Goal: Transaction & Acquisition: Purchase product/service

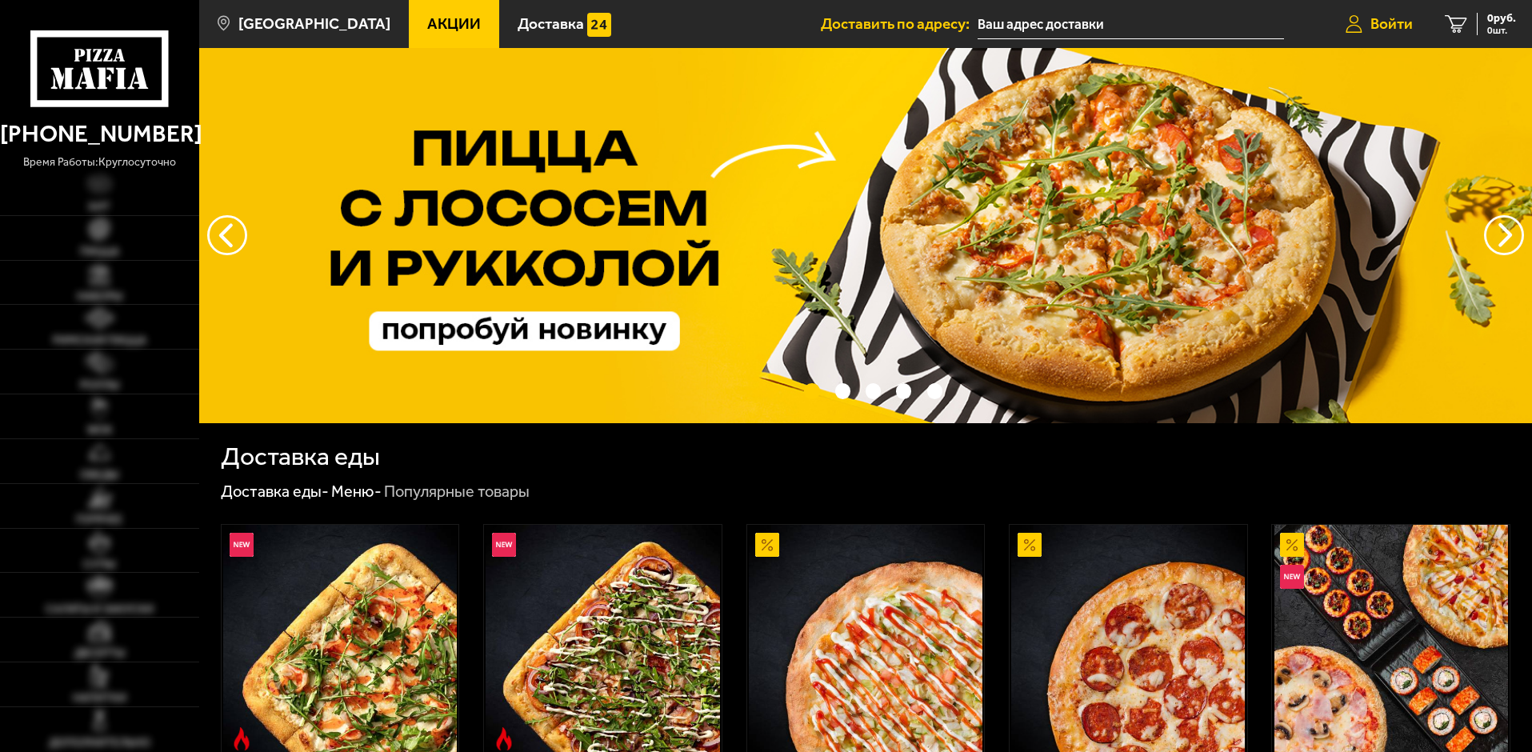
click at [1389, 18] on span "Войти" at bounding box center [1392, 23] width 42 height 15
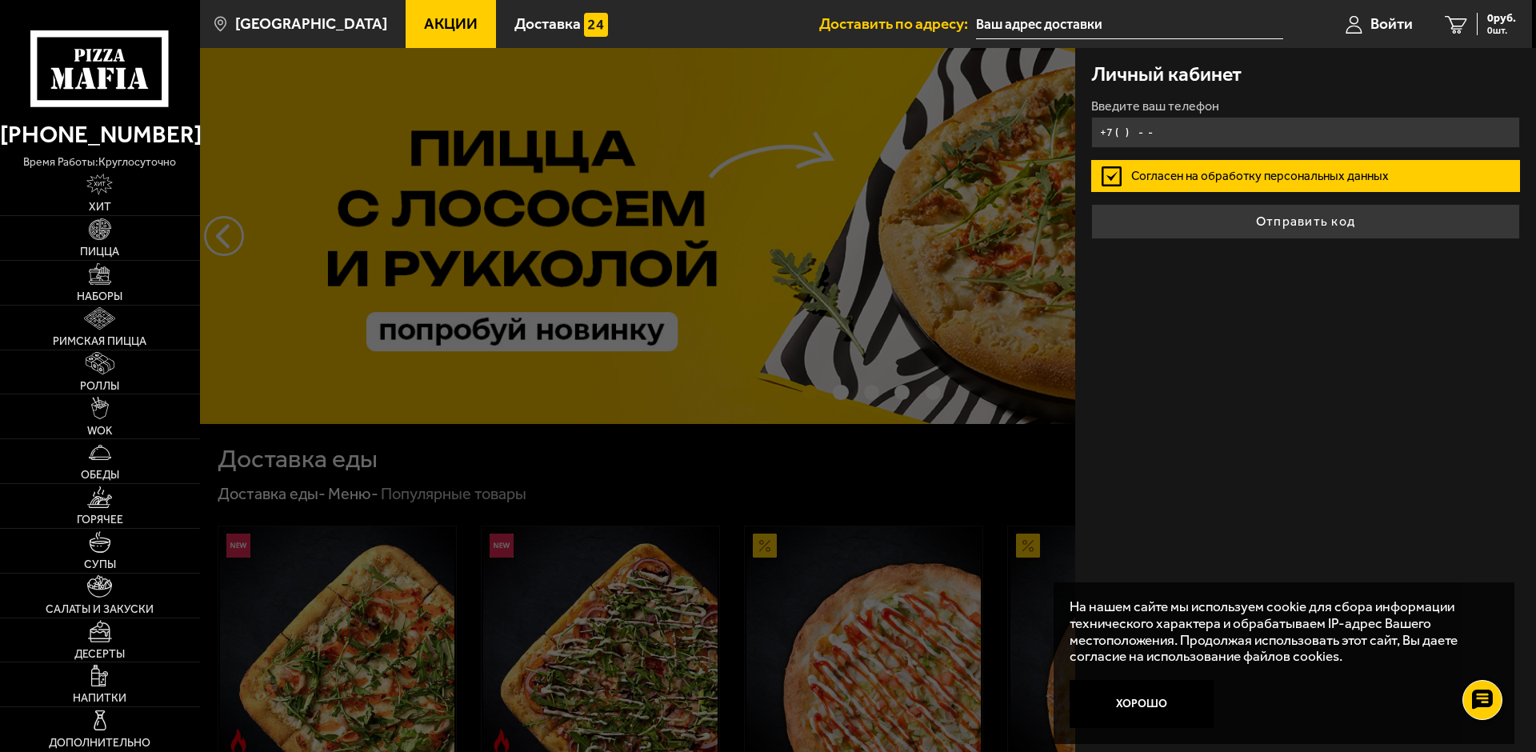
type input "+7 ( ) - -"
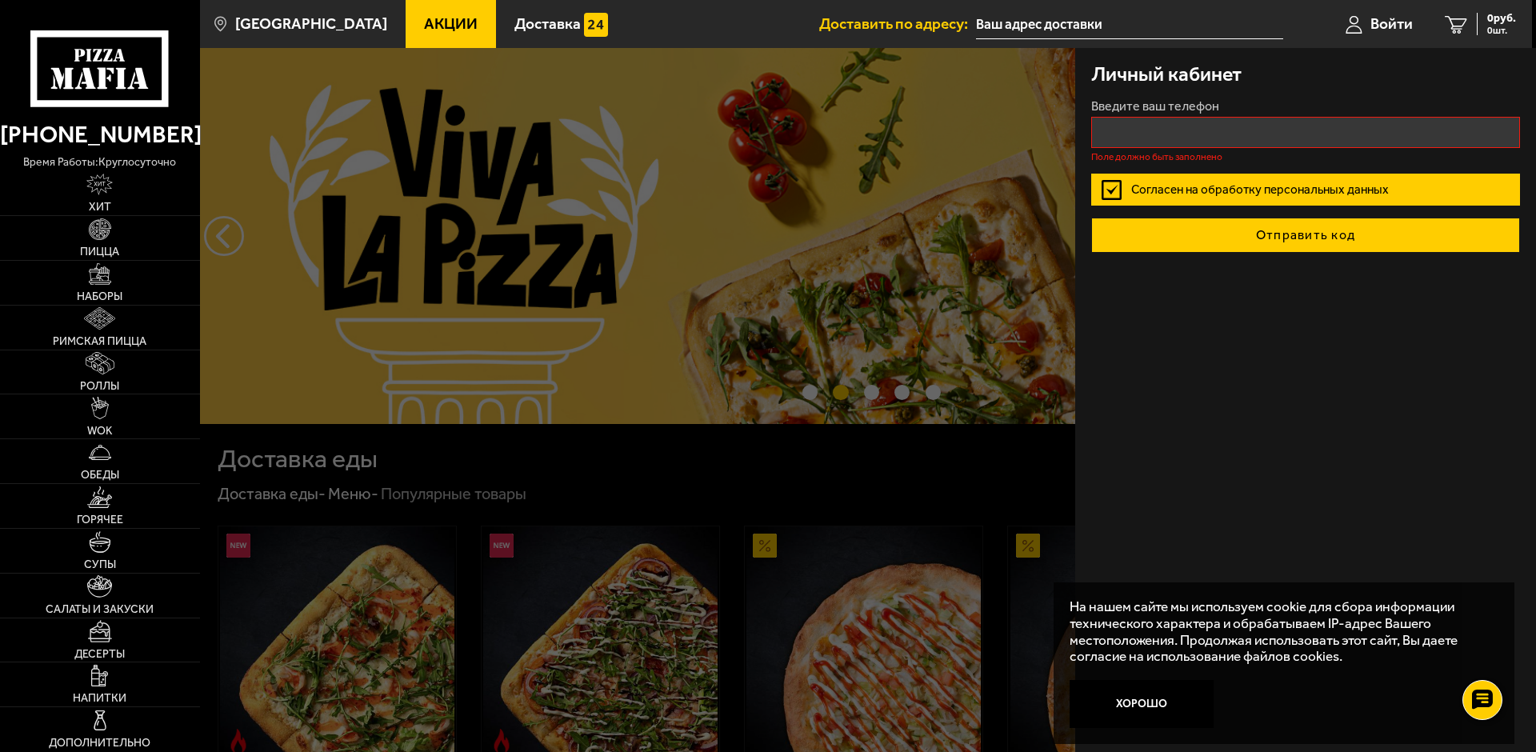
click at [1235, 220] on button "Отправить код" at bounding box center [1305, 235] width 429 height 35
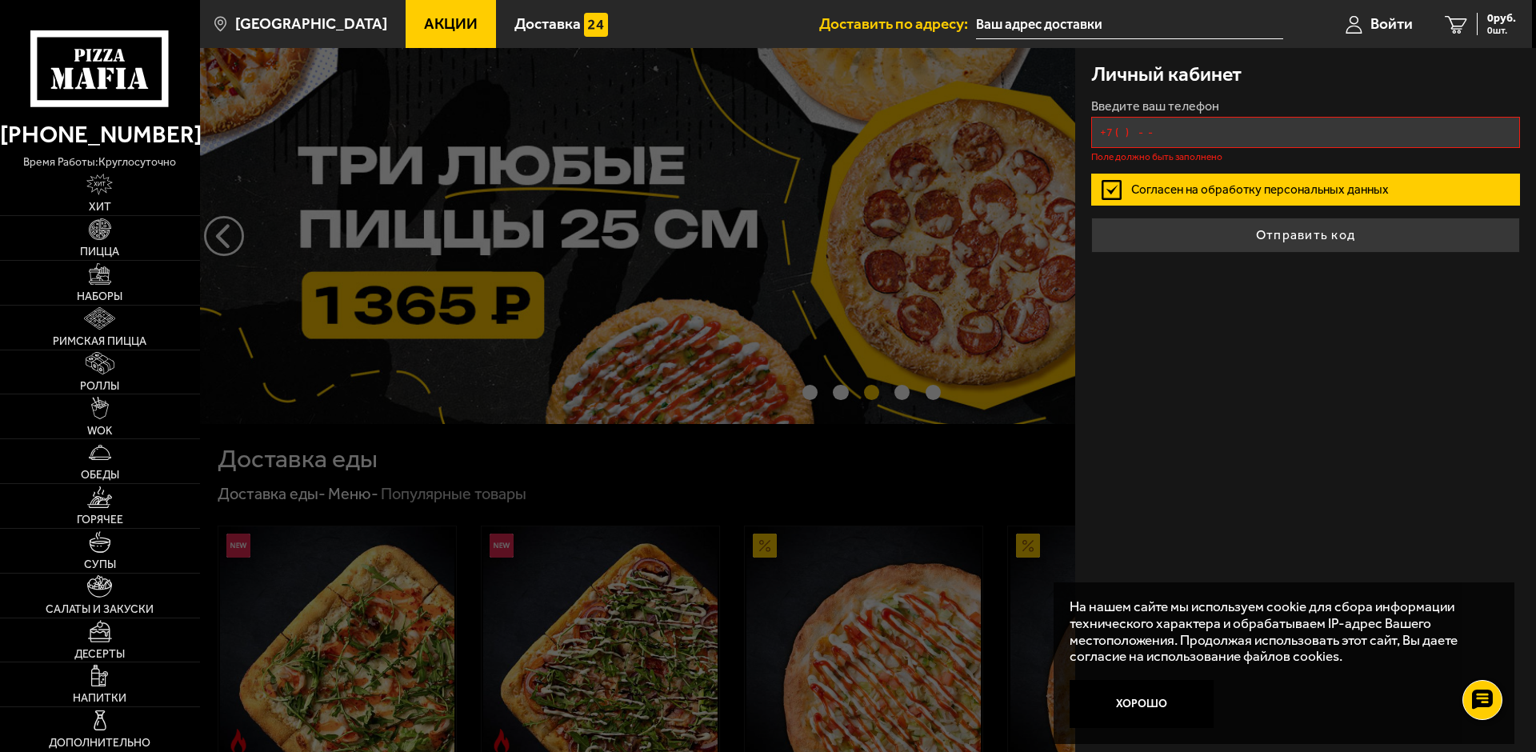
click at [1193, 129] on input "+7 ( ) - -" at bounding box center [1305, 132] width 429 height 31
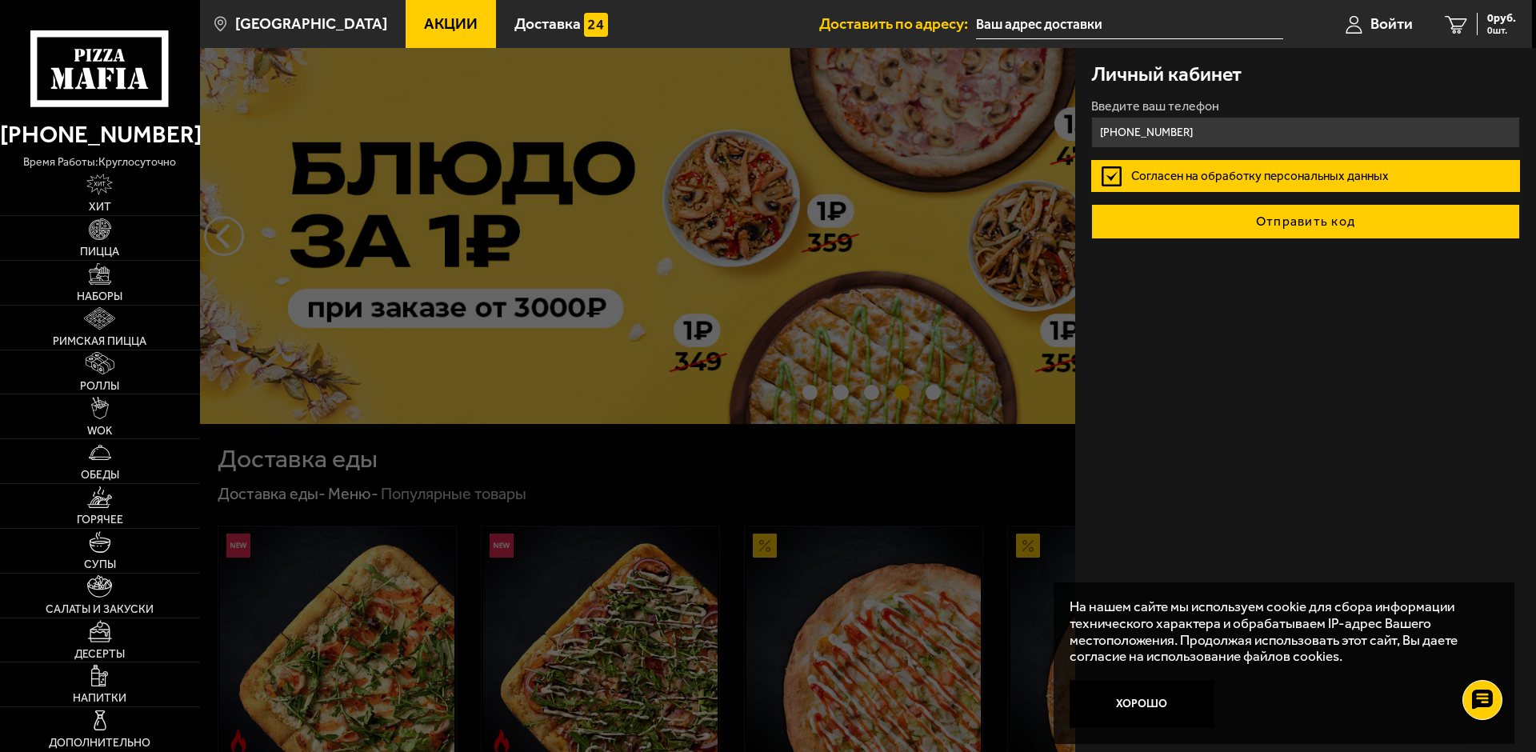
type input "[PHONE_NUMBER]"
click at [1262, 233] on button "Отправить код" at bounding box center [1305, 221] width 429 height 35
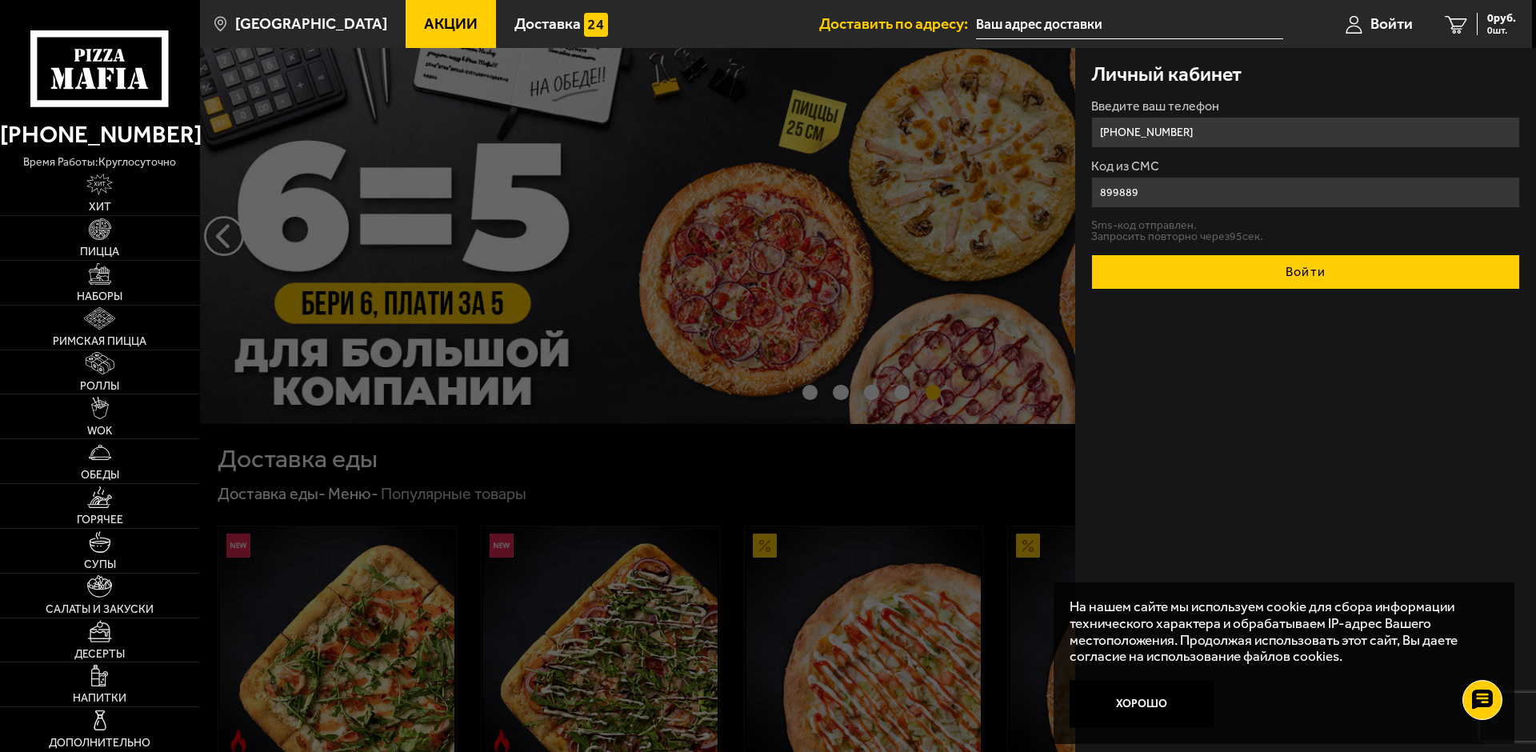
type input "899889"
click at [1268, 269] on button "Войти" at bounding box center [1305, 271] width 429 height 35
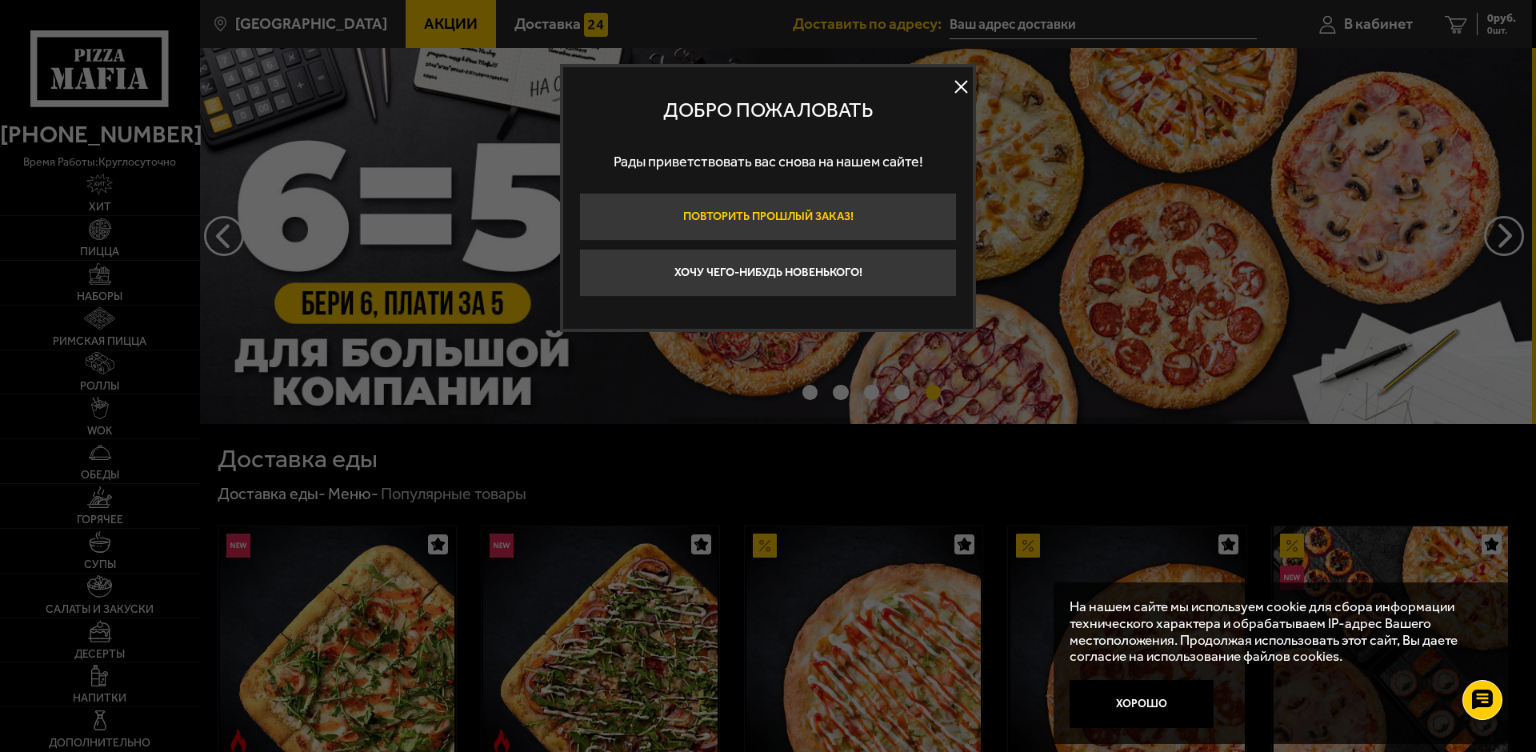
click at [762, 222] on button "Повторить прошлый заказ!" at bounding box center [768, 217] width 378 height 48
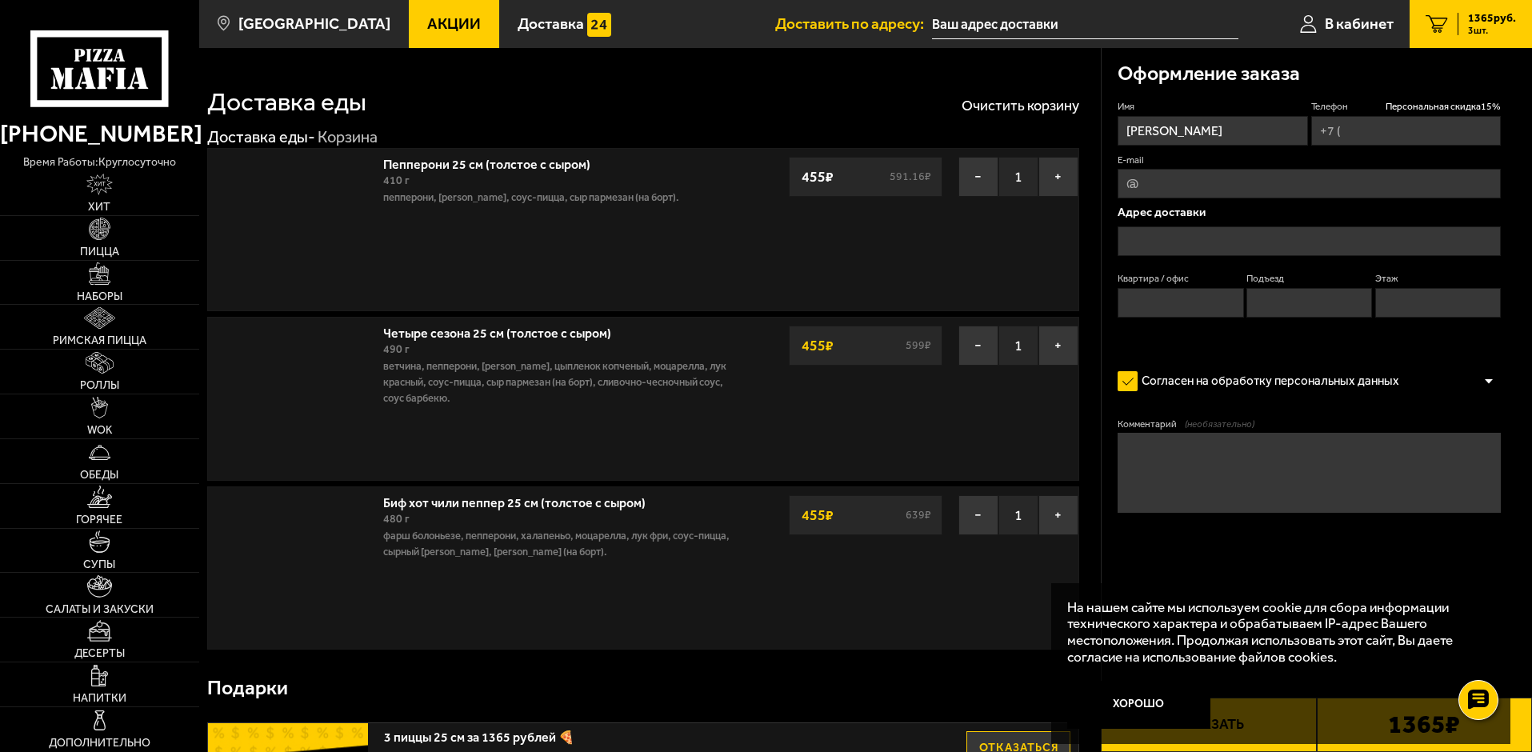
type input "[PHONE_NUMBER]"
type input "[STREET_ADDRESS]"
type input "218"
type input "1"
type input "6"
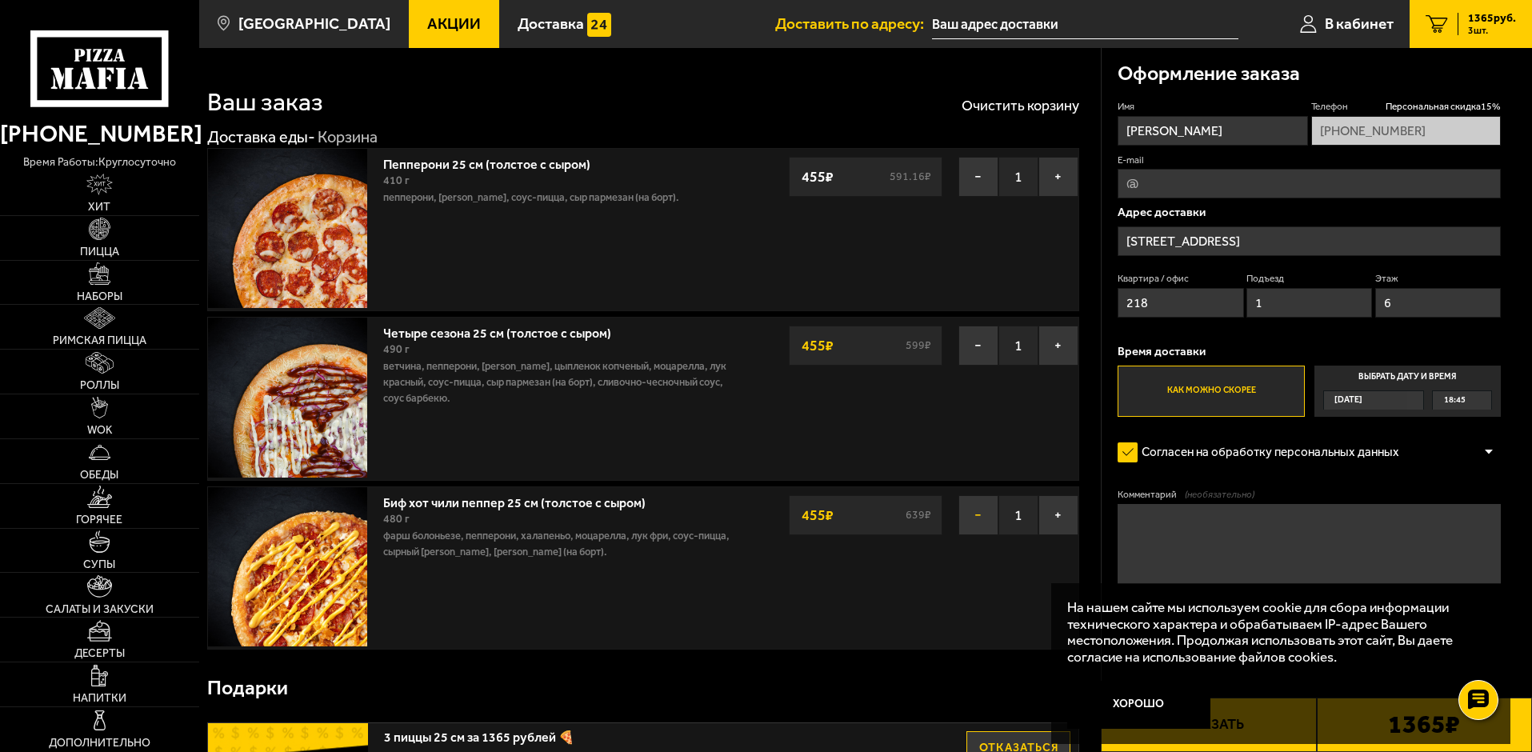
click at [981, 511] on button "−" at bounding box center [979, 515] width 40 height 40
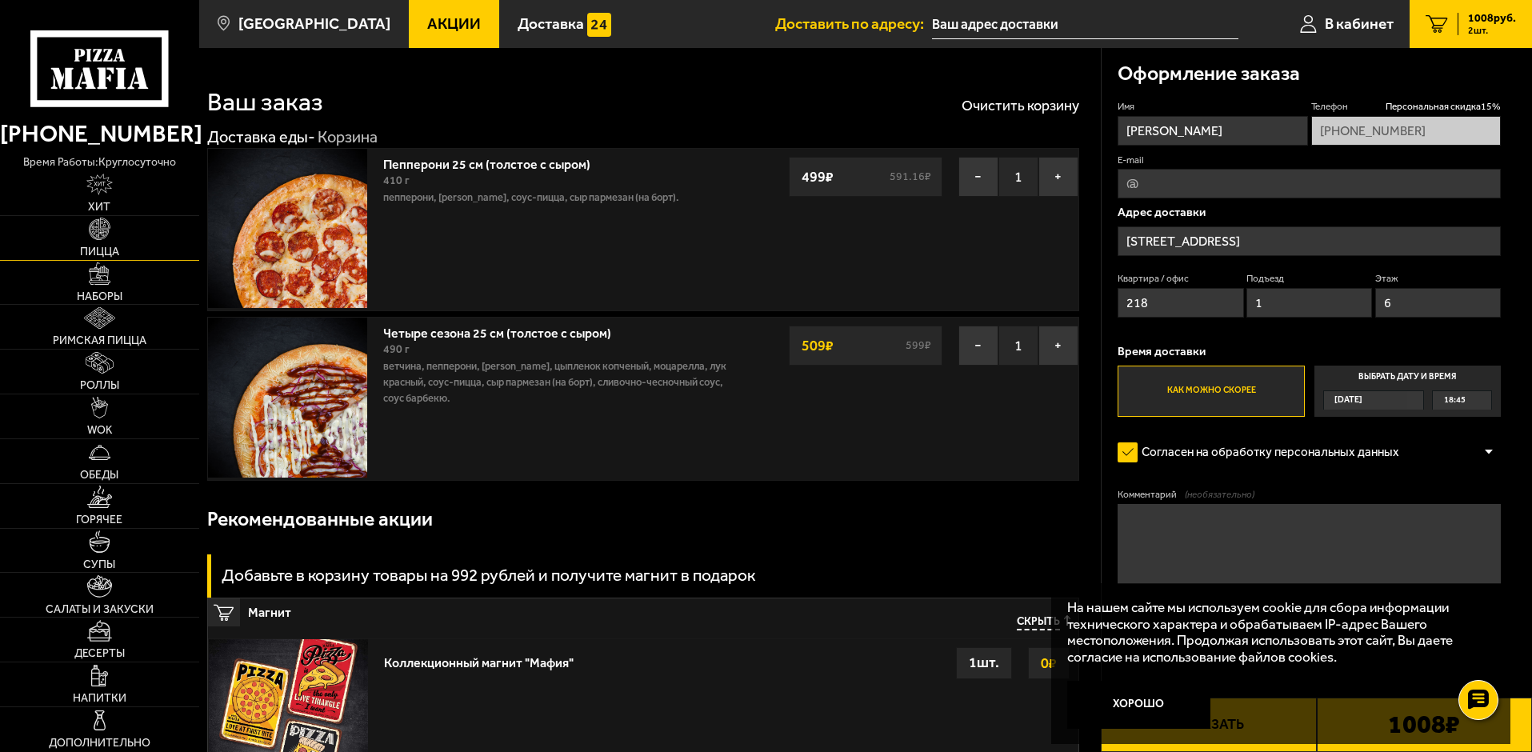
click at [106, 239] on img at bounding box center [100, 229] width 22 height 22
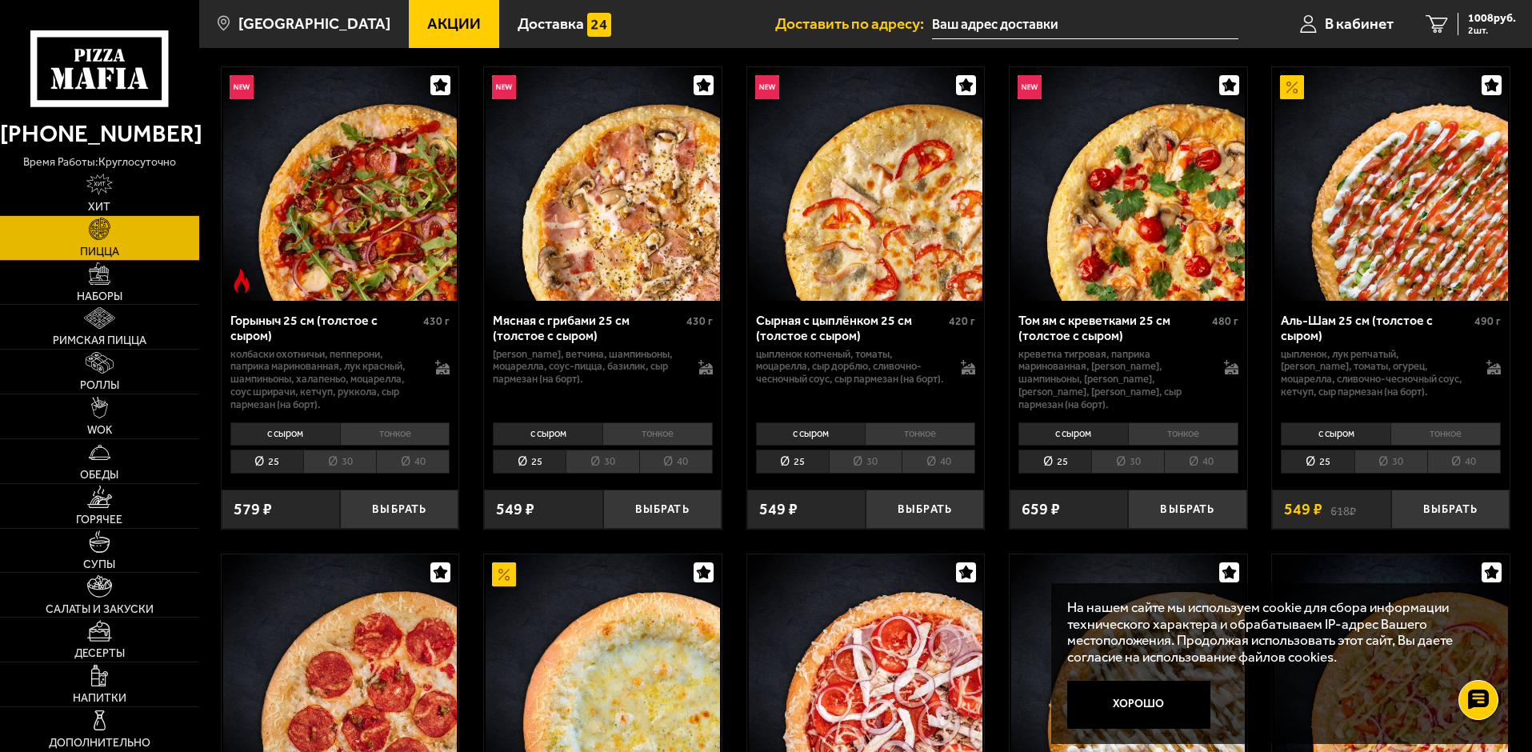
scroll to position [640, 0]
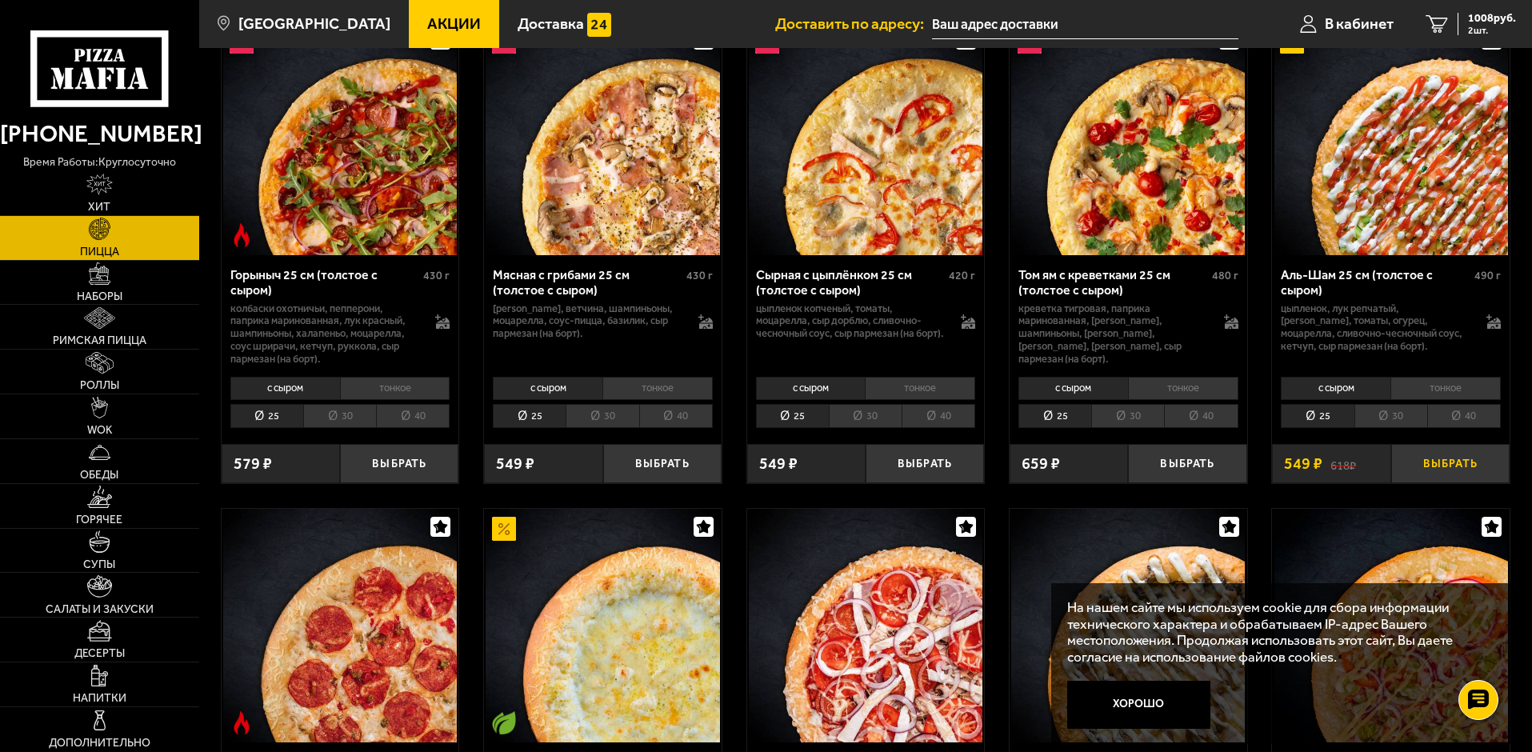
click at [1439, 472] on button "Выбрать" at bounding box center [1450, 463] width 118 height 39
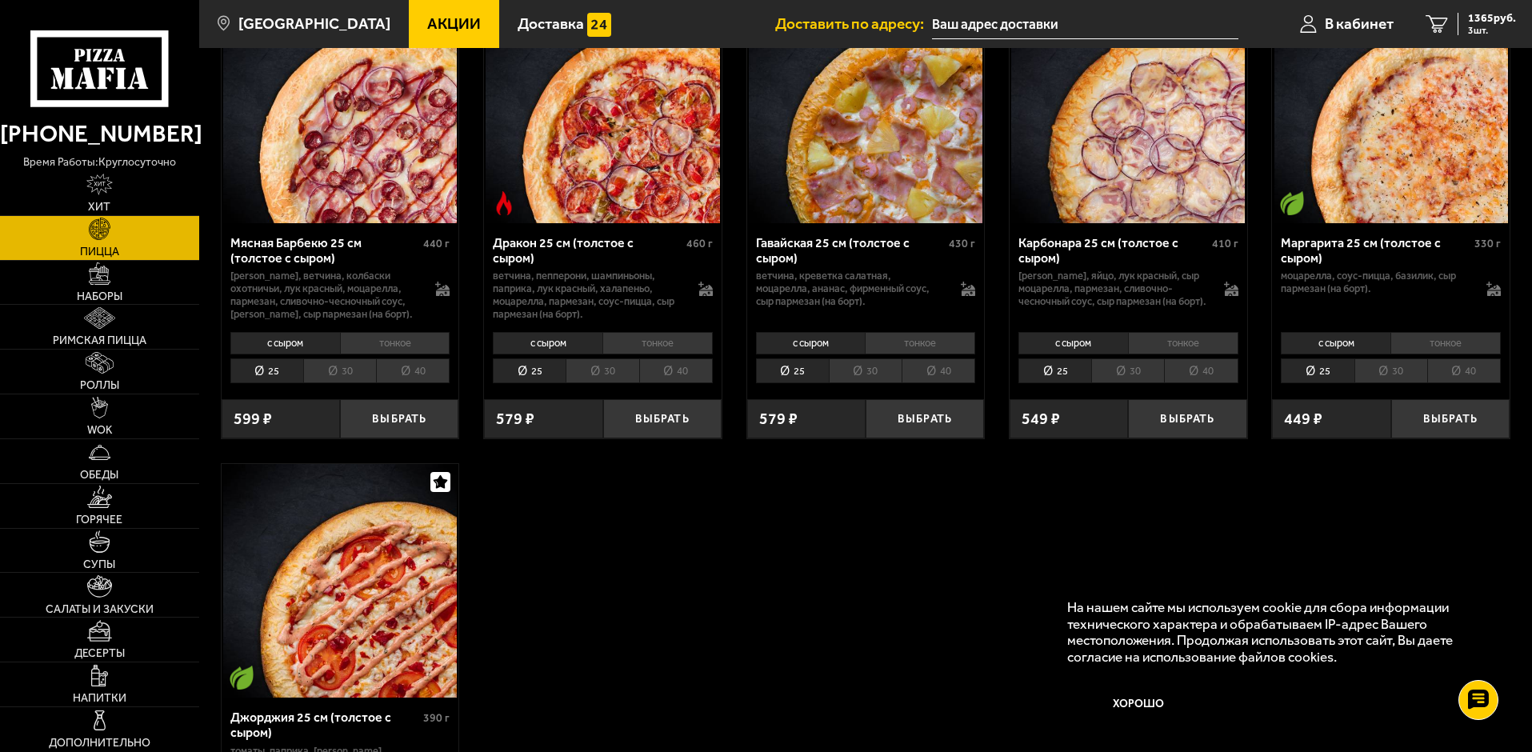
scroll to position [3201, 0]
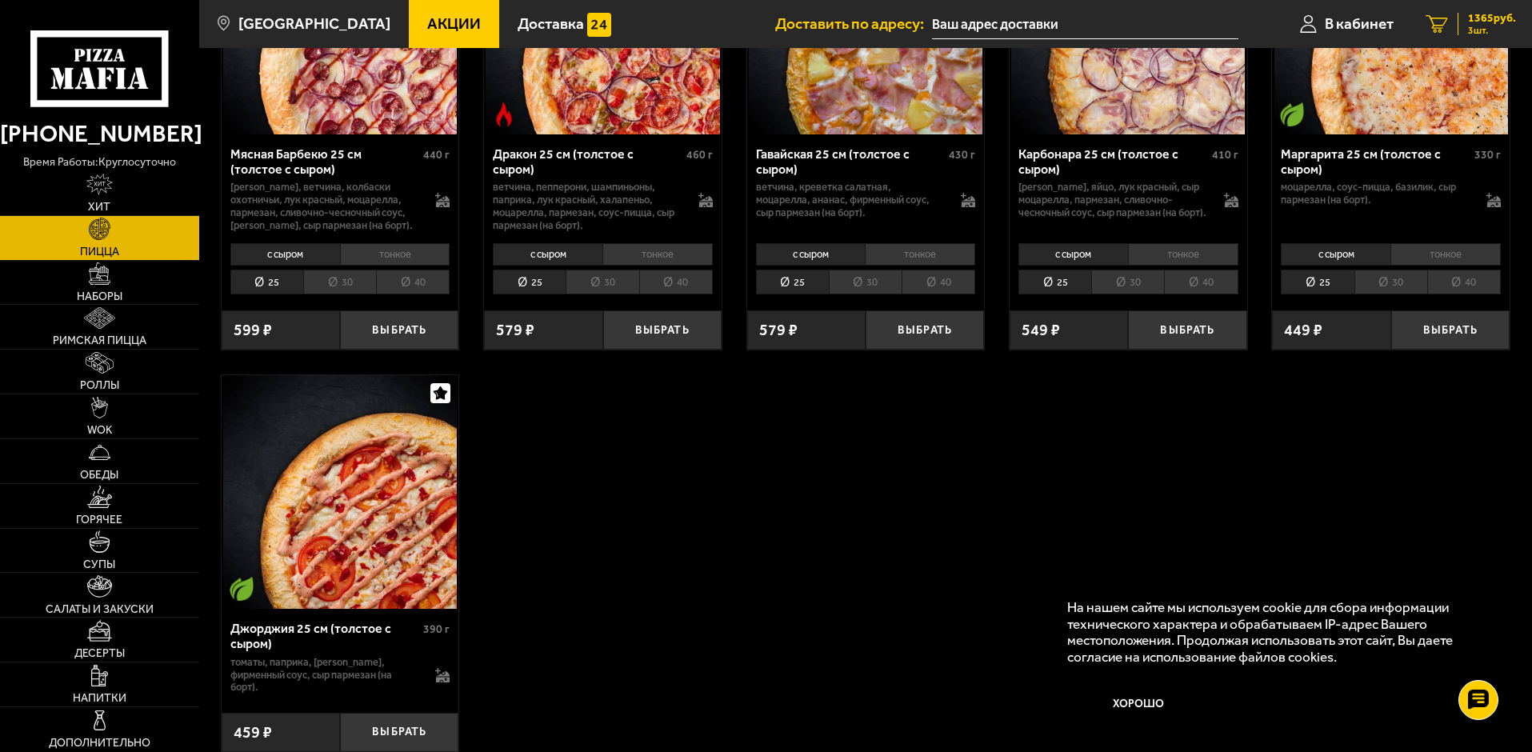
click at [1490, 22] on span "1365 руб." at bounding box center [1492, 18] width 48 height 11
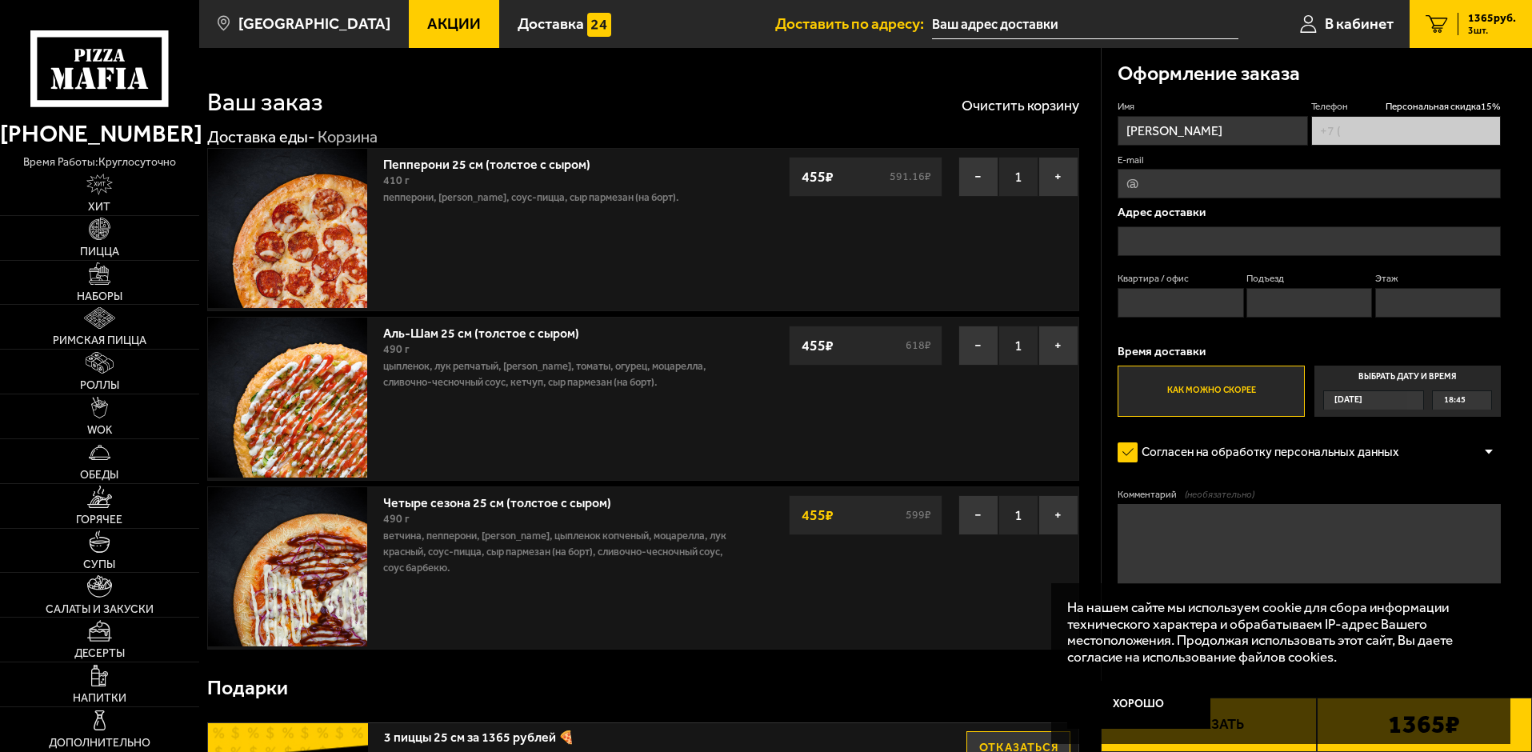
type input "[PHONE_NUMBER]"
type input "[STREET_ADDRESS]"
type input "218"
type input "1"
type input "6"
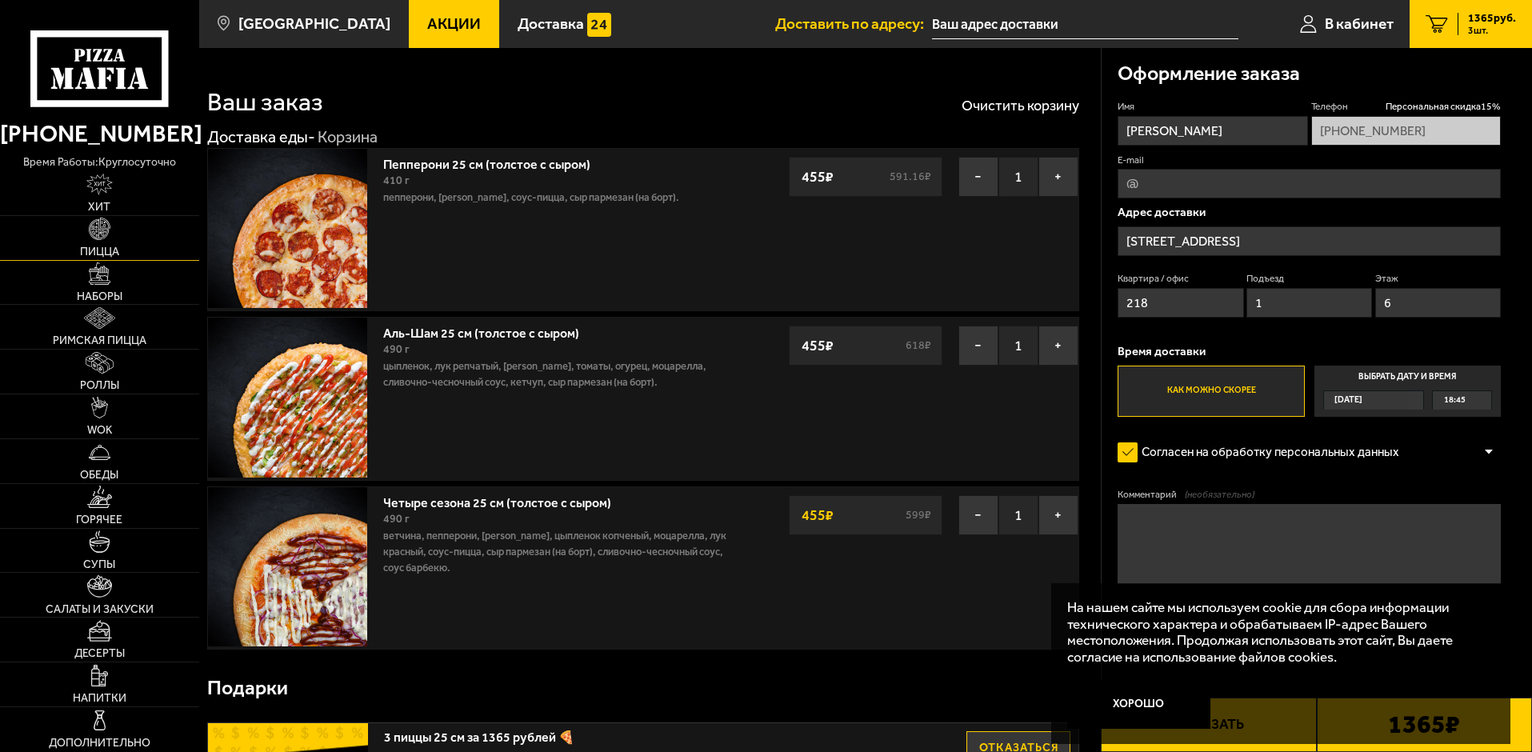
click at [98, 238] on img at bounding box center [100, 229] width 22 height 22
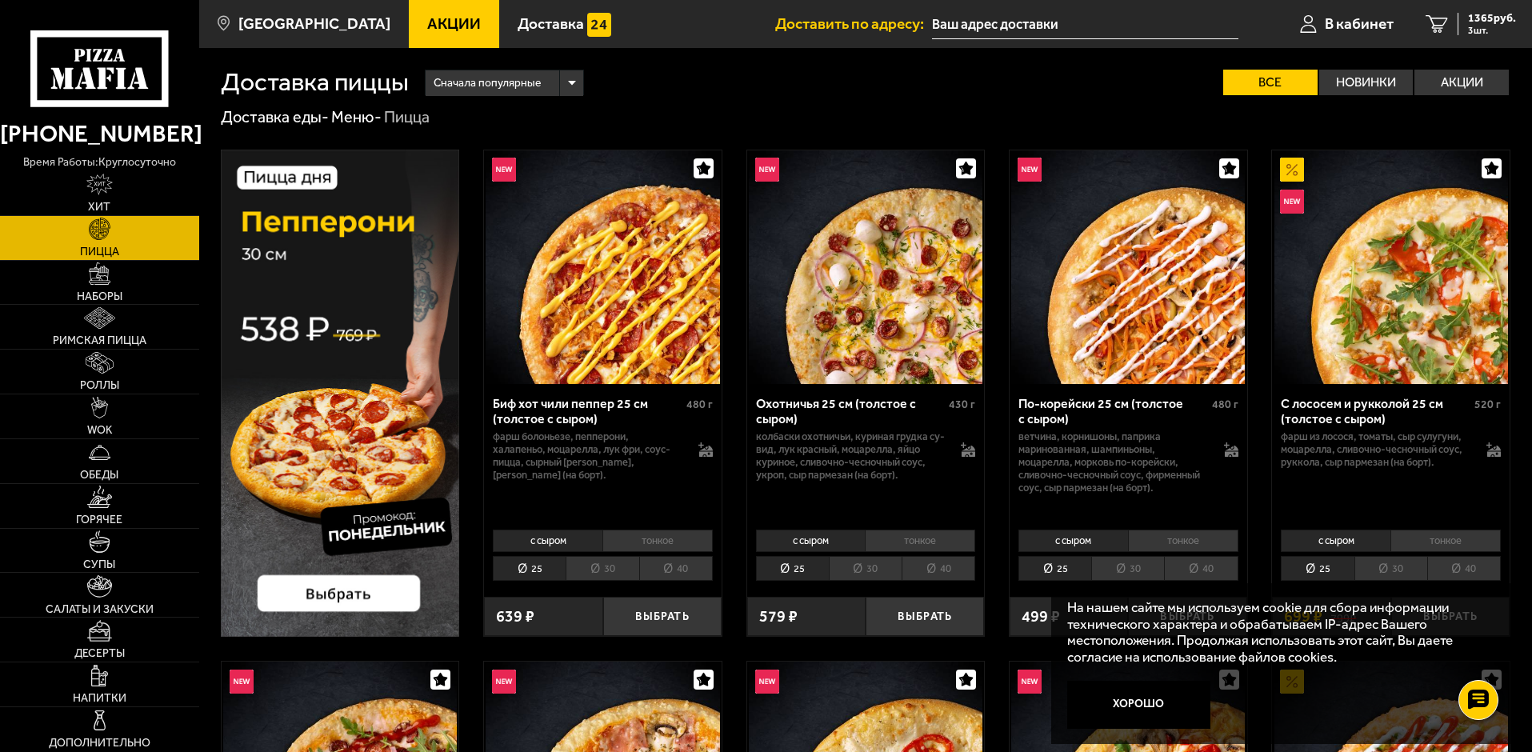
click at [305, 595] on img at bounding box center [340, 393] width 239 height 487
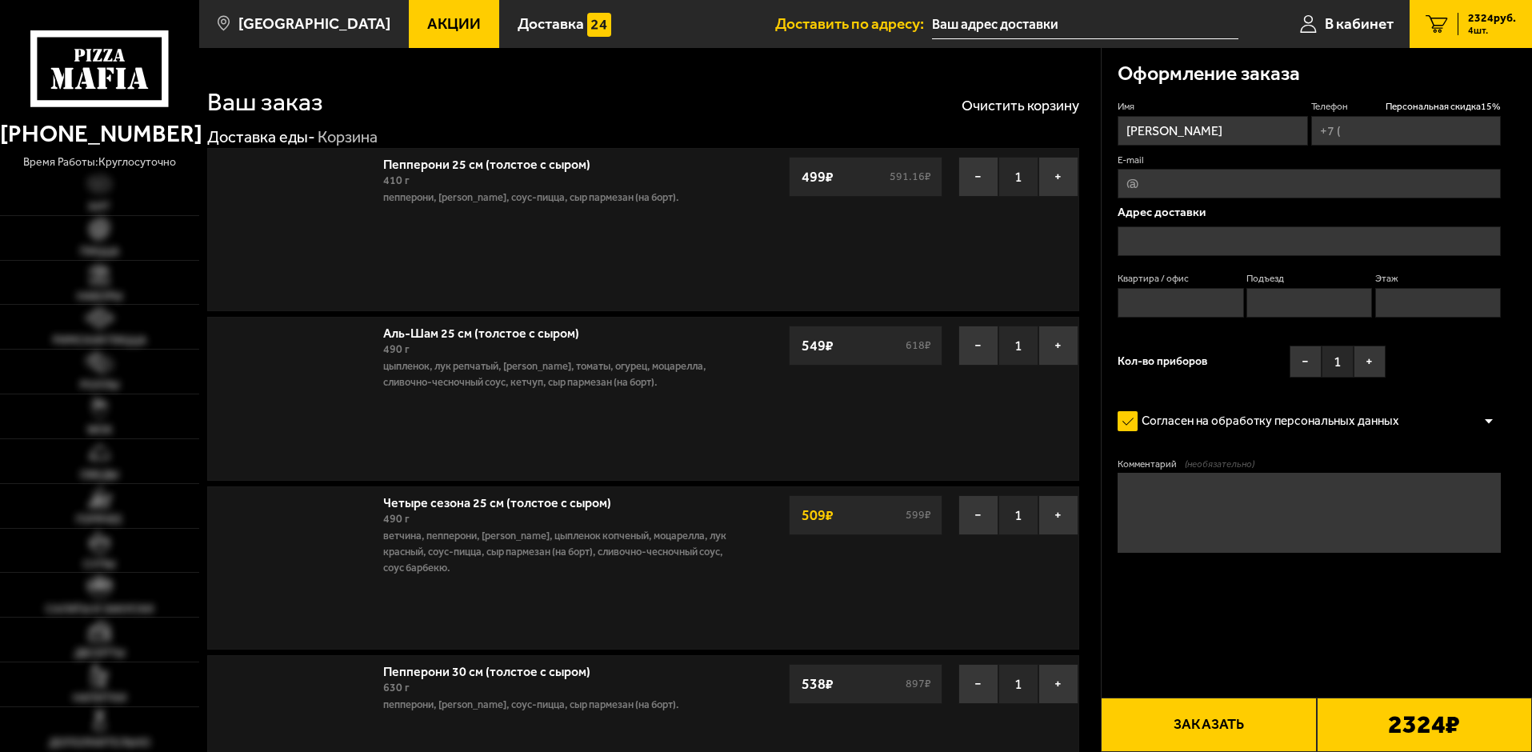
type input "[PHONE_NUMBER]"
type input "[STREET_ADDRESS]"
type input "218"
type input "1"
type input "6"
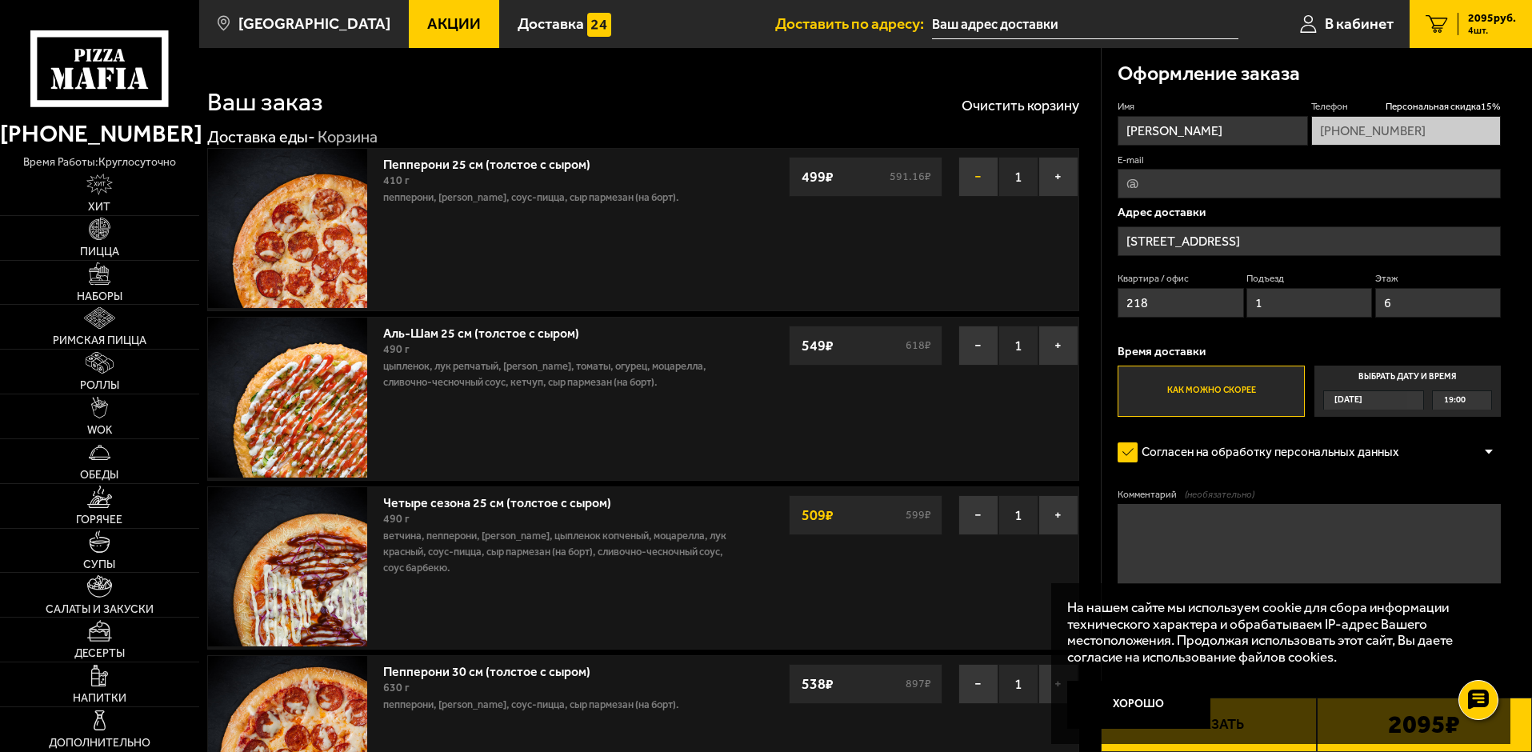
click at [972, 174] on button "−" at bounding box center [979, 177] width 40 height 40
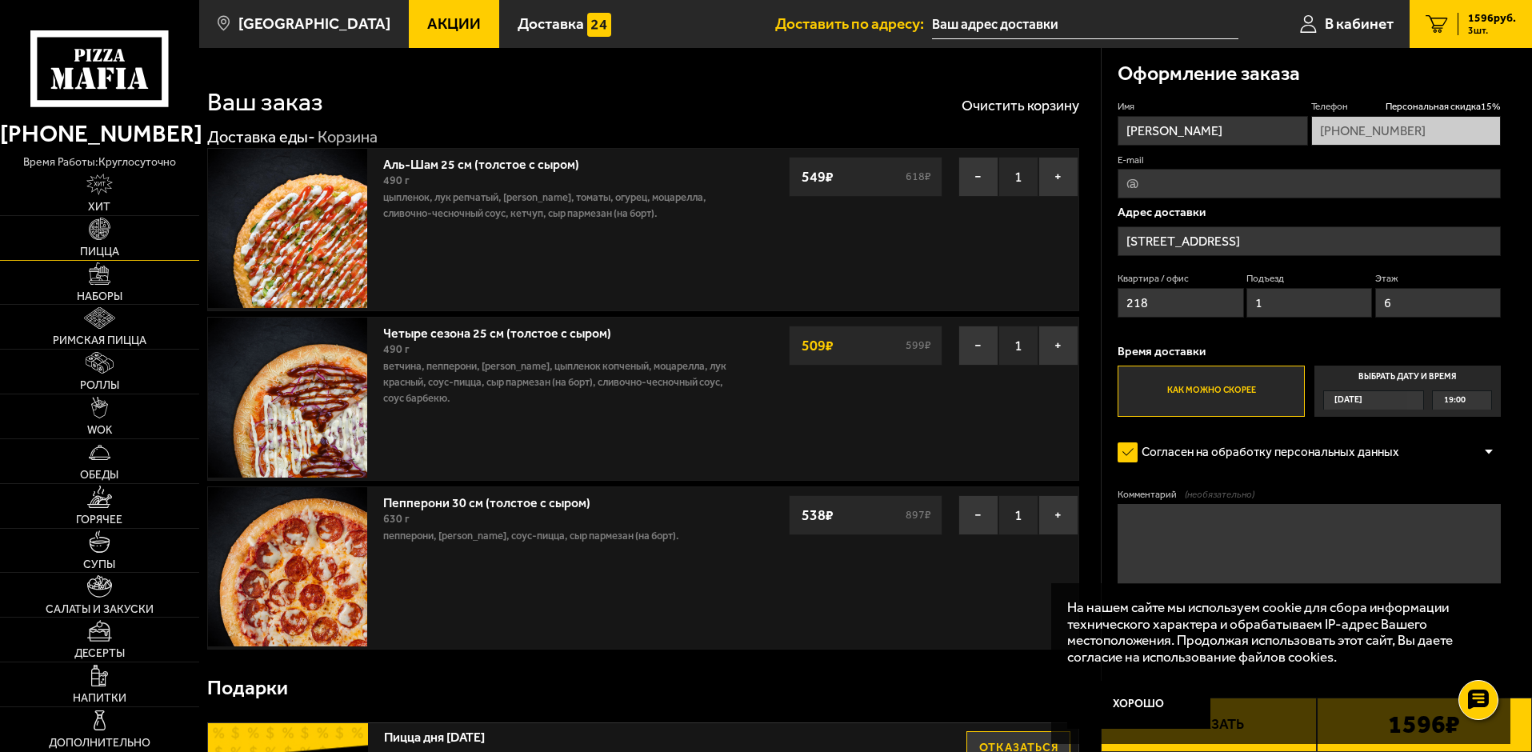
click at [108, 235] on img at bounding box center [100, 229] width 22 height 22
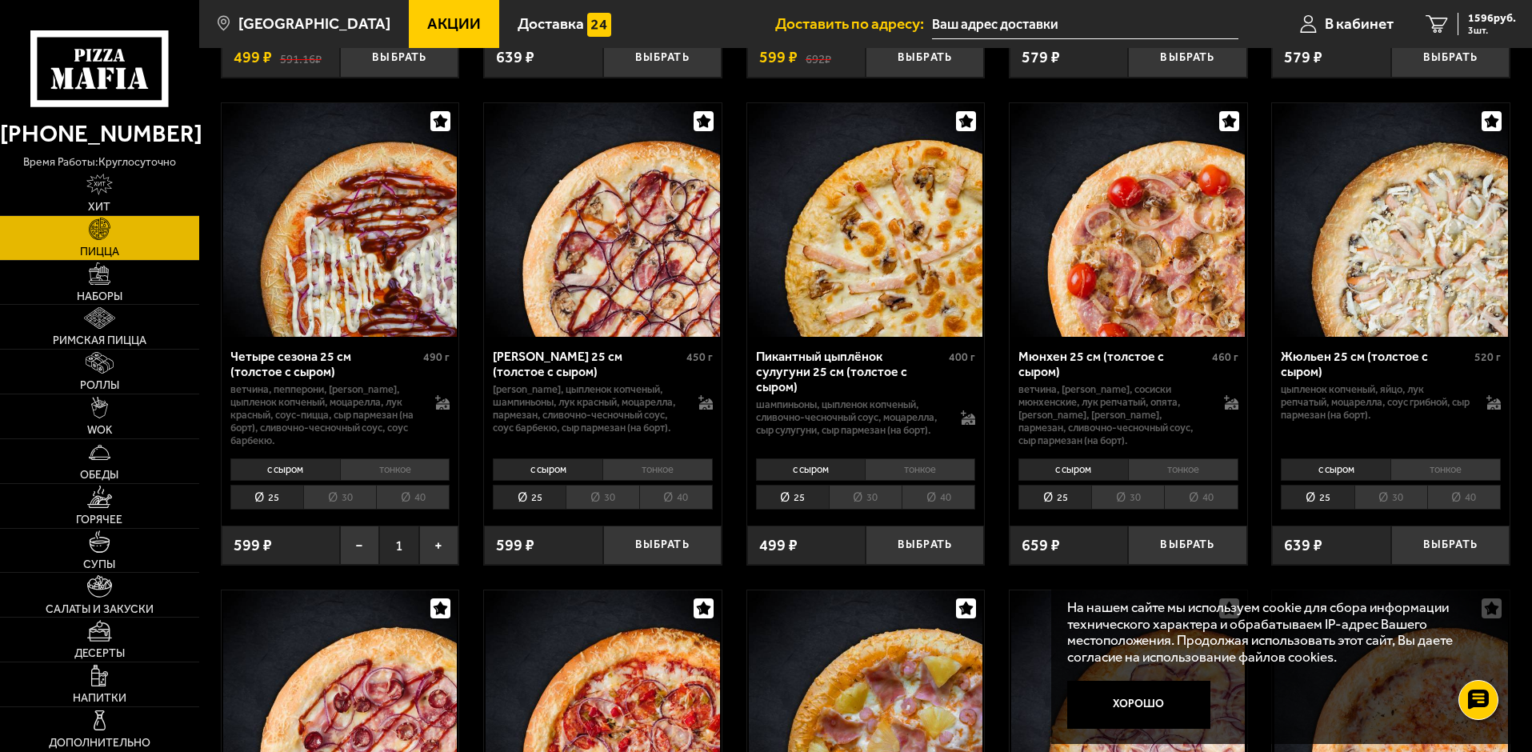
scroll to position [2560, 0]
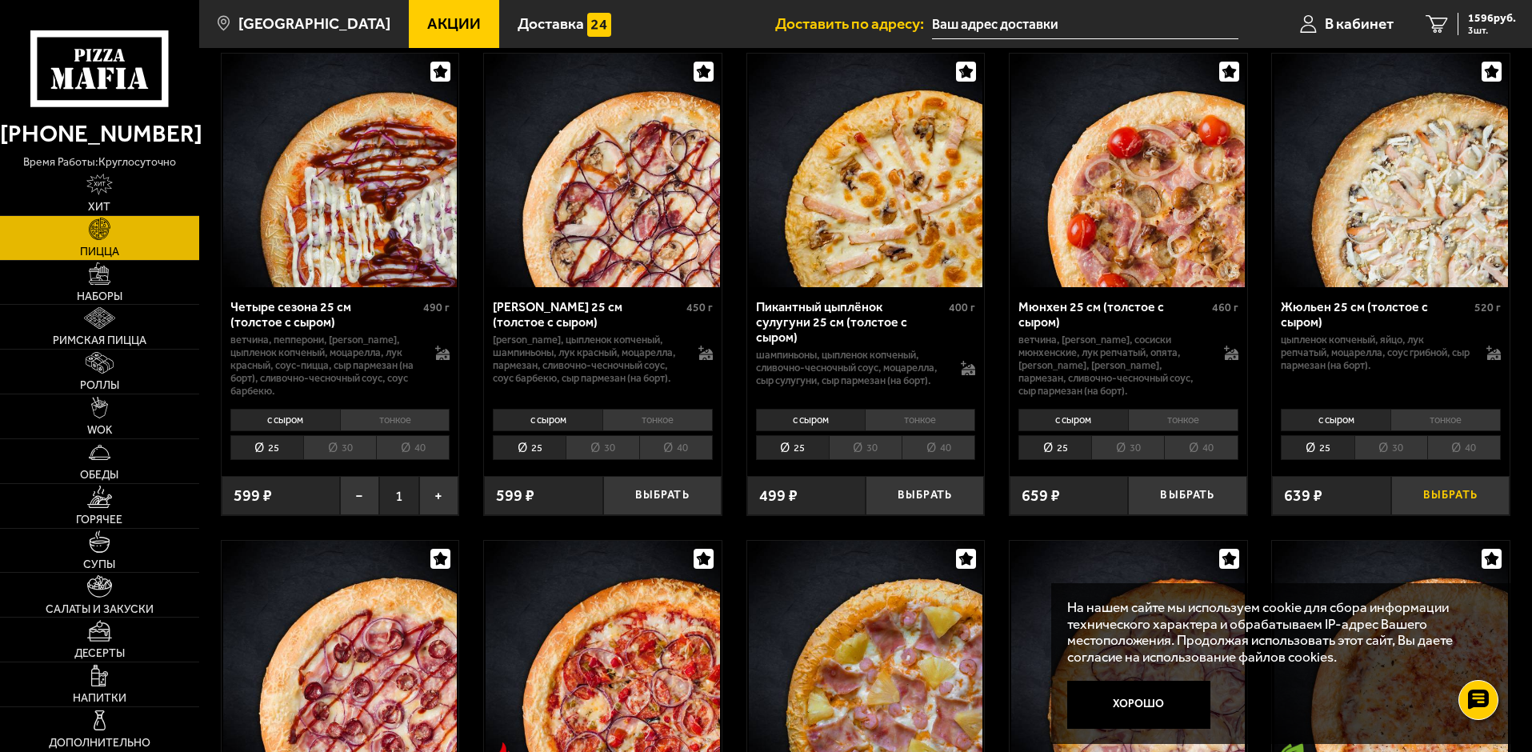
click at [1439, 501] on button "Выбрать" at bounding box center [1450, 495] width 118 height 39
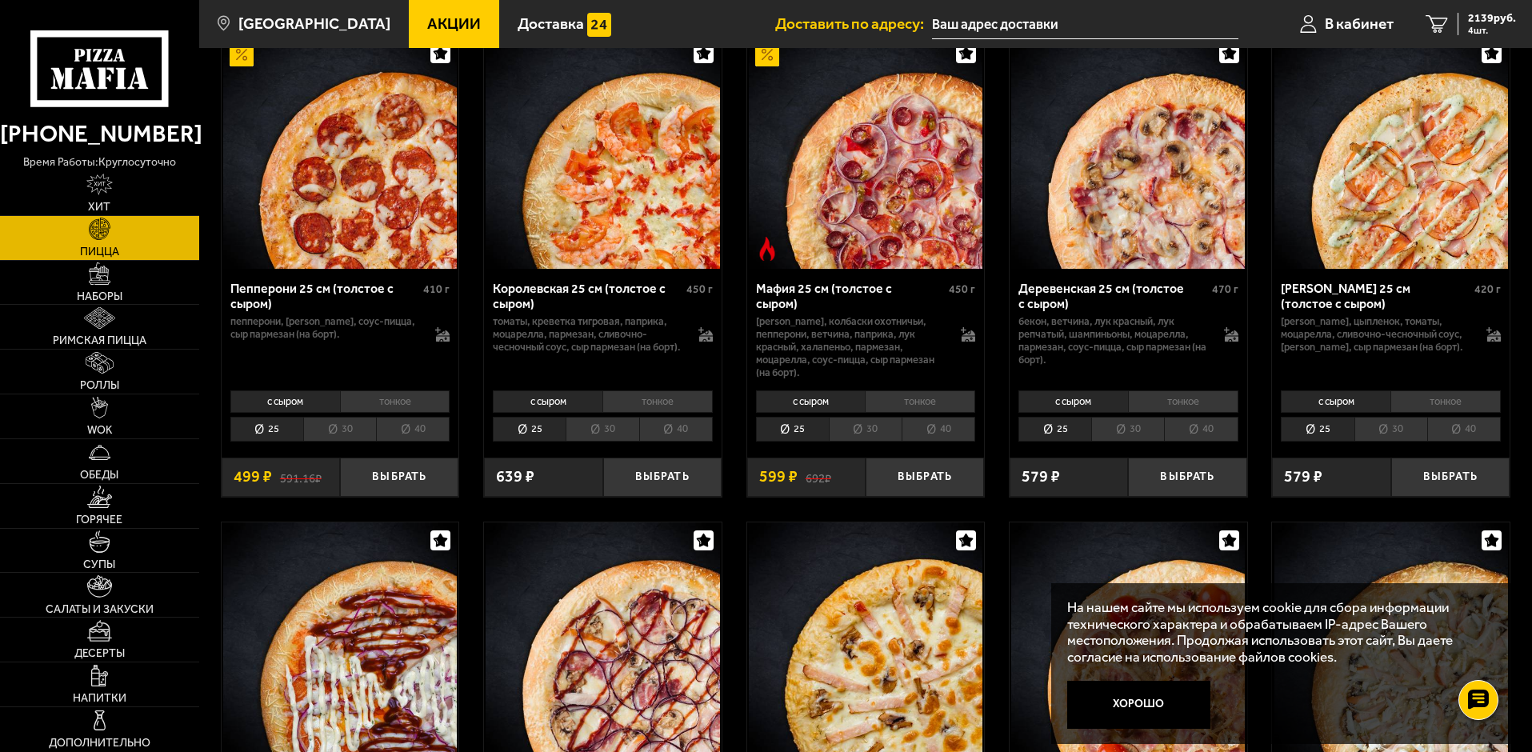
scroll to position [2080, 0]
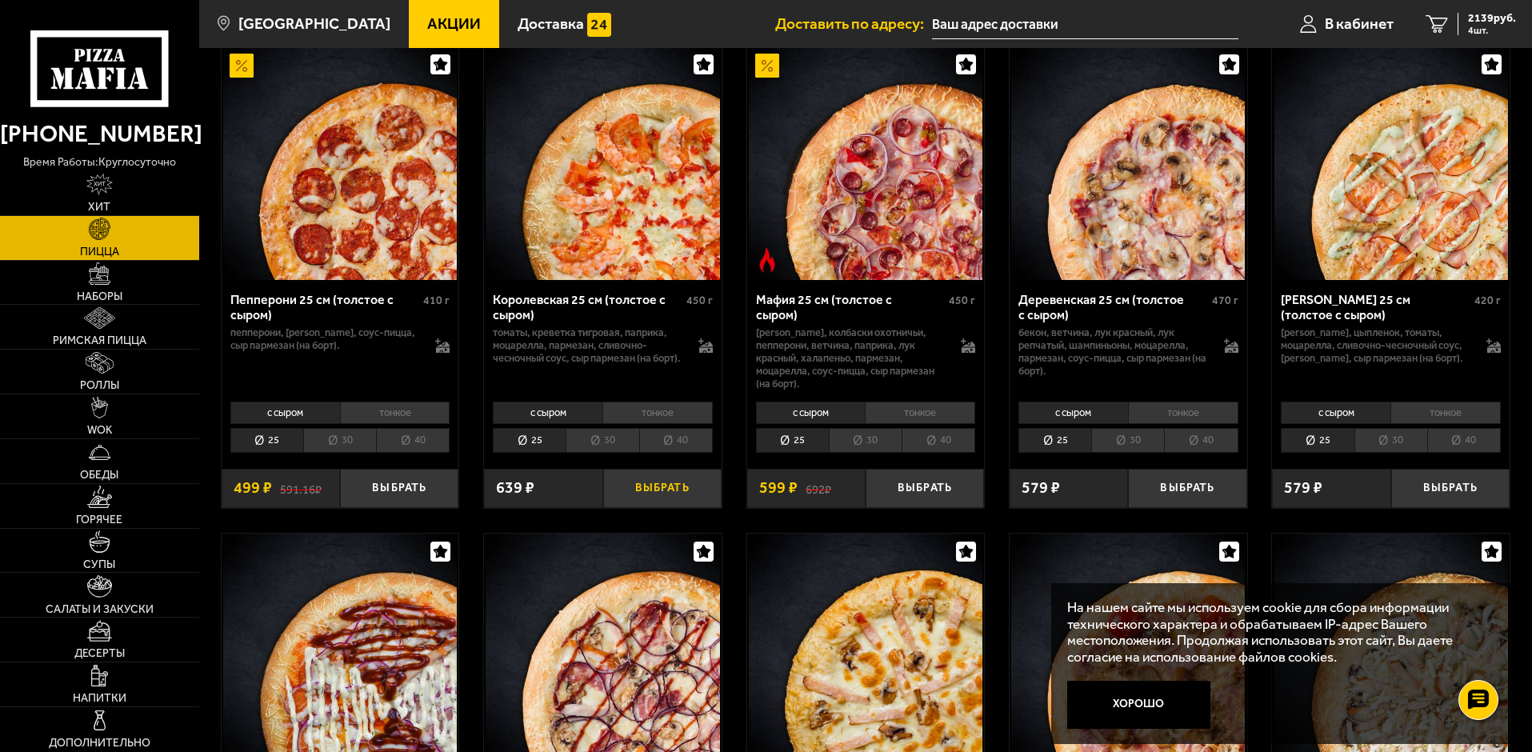
click at [647, 490] on button "Выбрать" at bounding box center [662, 488] width 118 height 39
click at [1493, 20] on span "2682 руб." at bounding box center [1492, 18] width 48 height 11
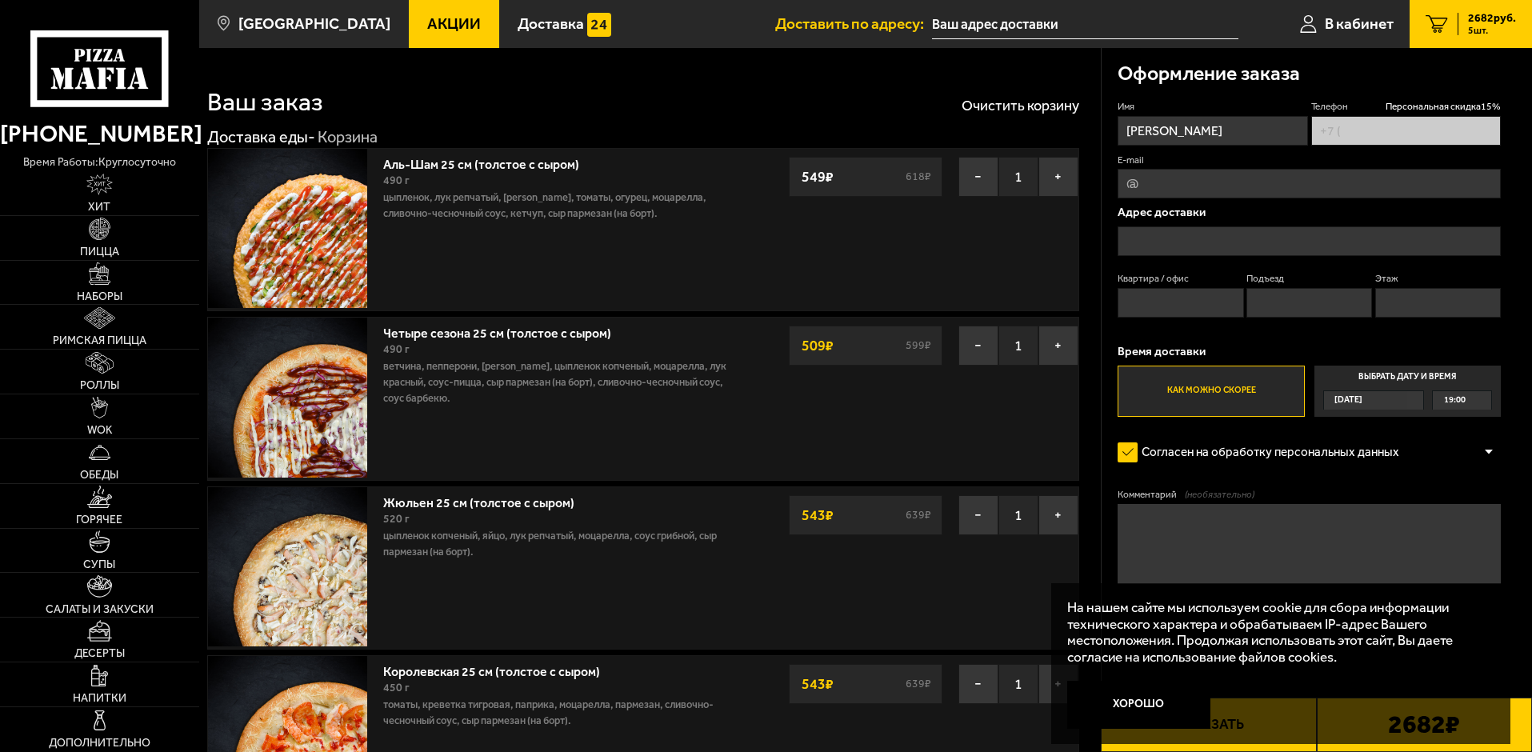
type input "[PHONE_NUMBER]"
type input "[STREET_ADDRESS]"
type input "218"
type input "1"
type input "6"
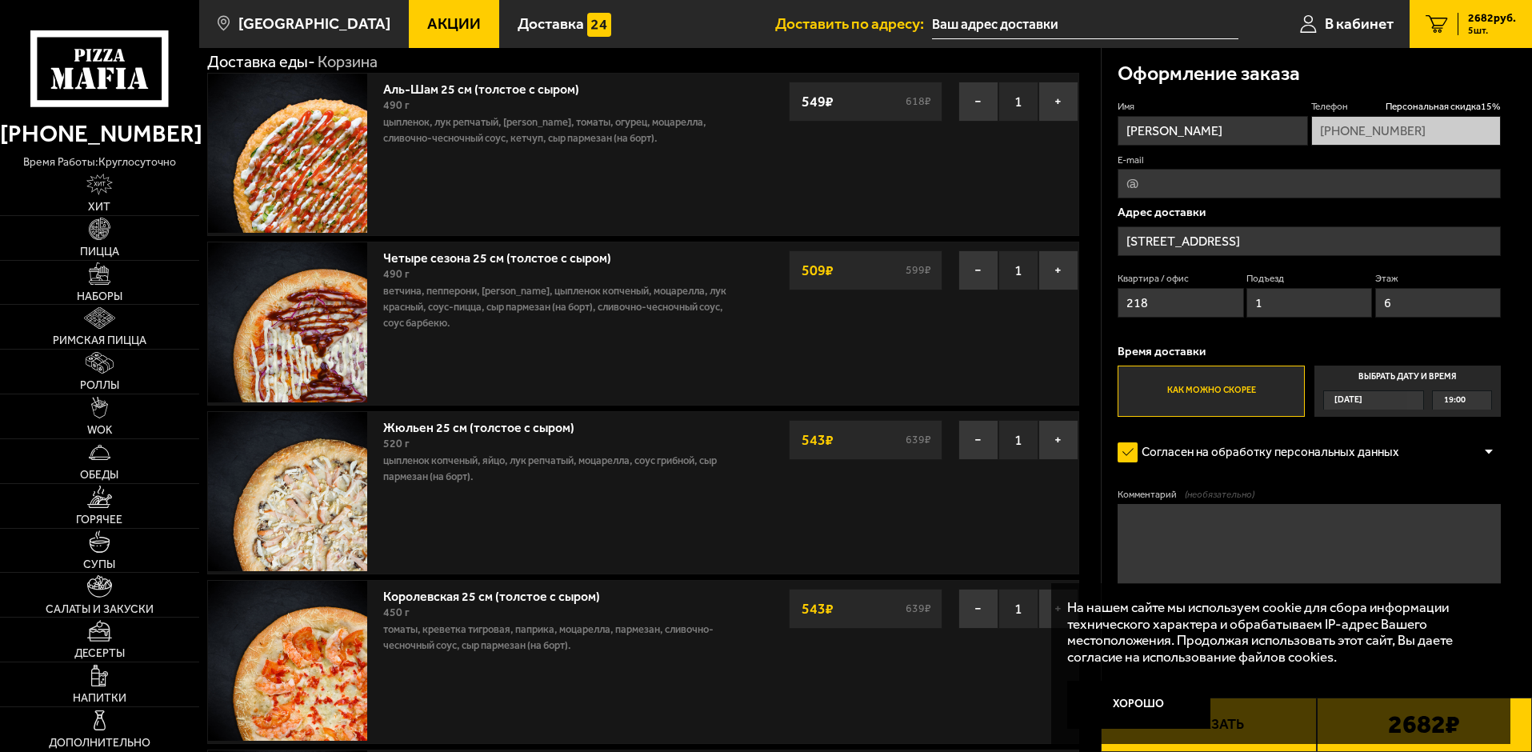
scroll to position [160, 0]
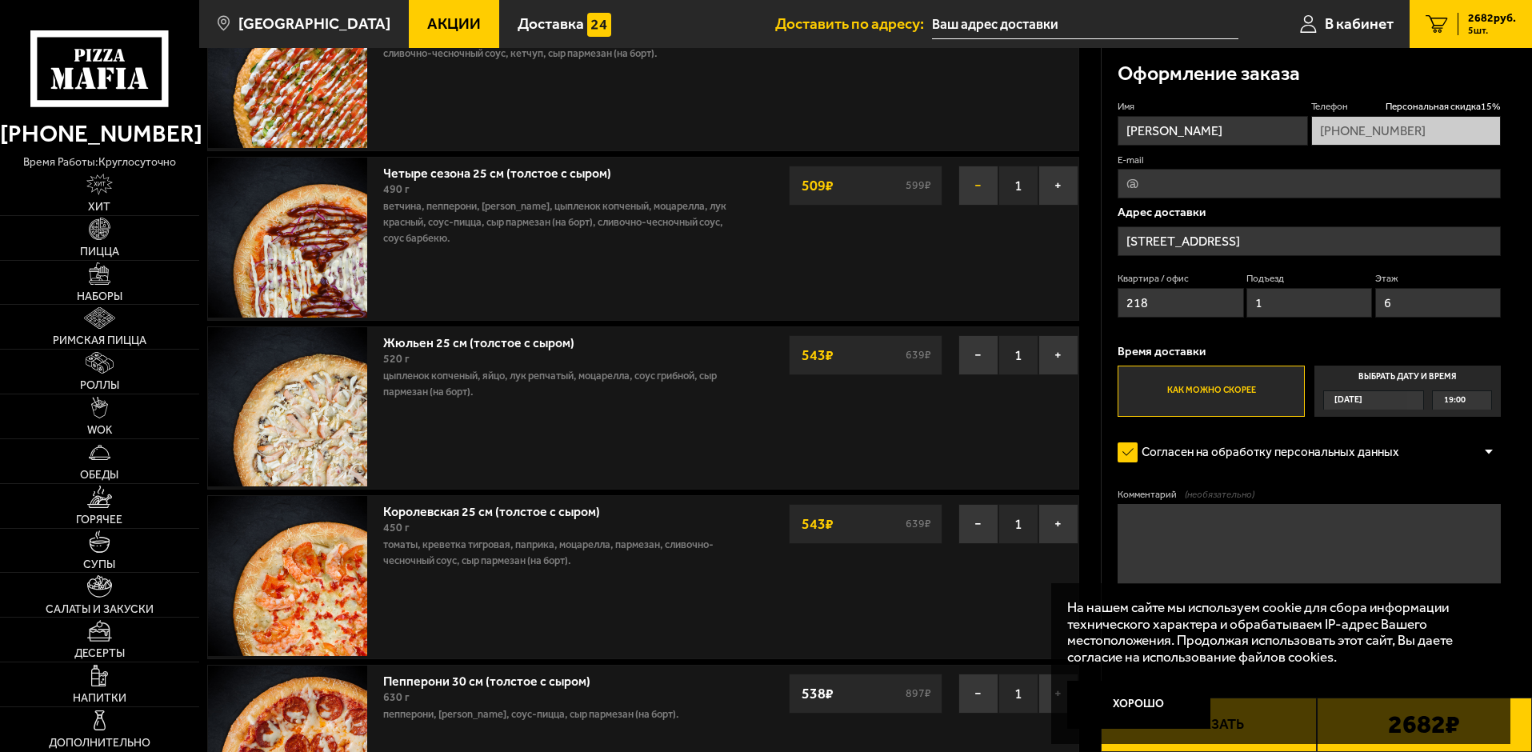
click at [978, 196] on button "−" at bounding box center [979, 186] width 40 height 40
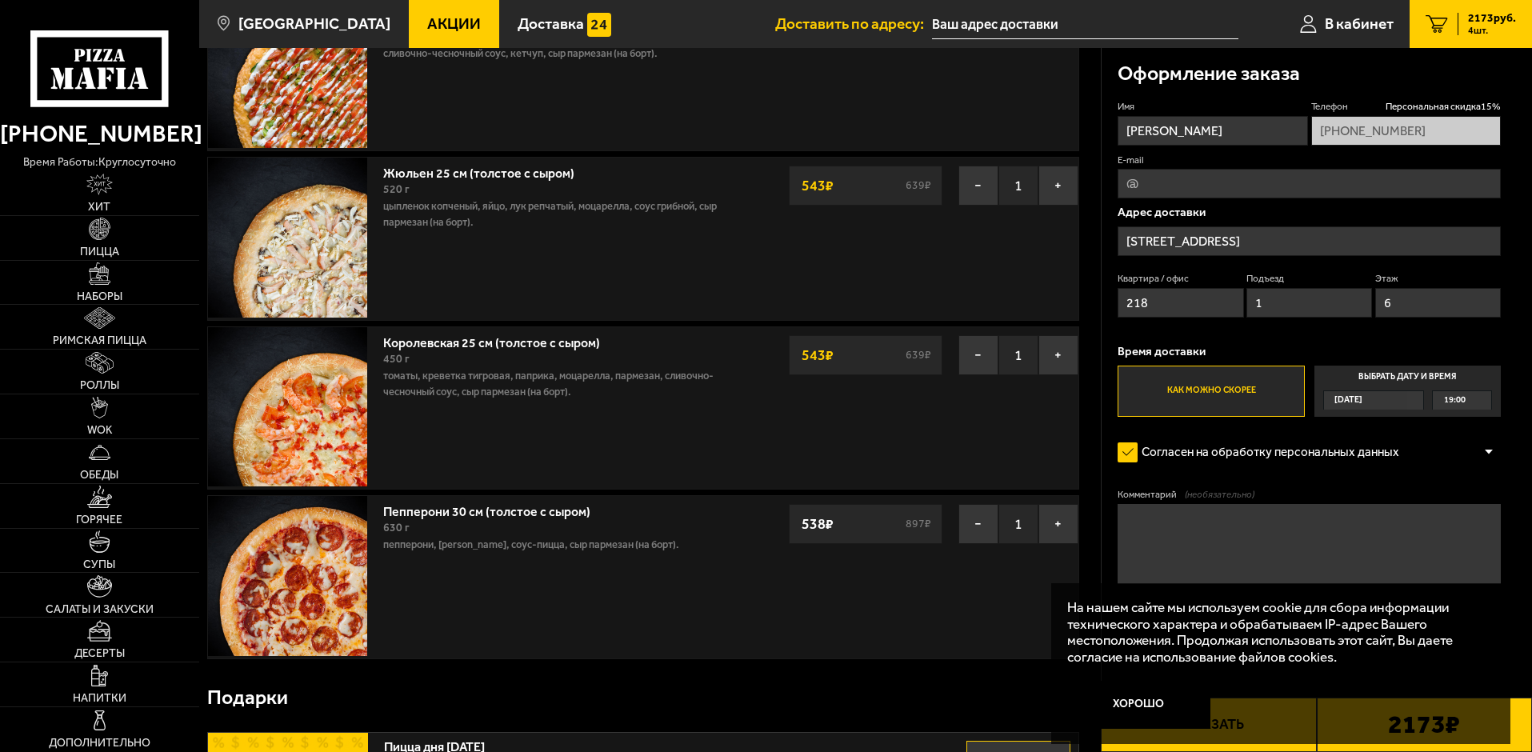
scroll to position [0, 0]
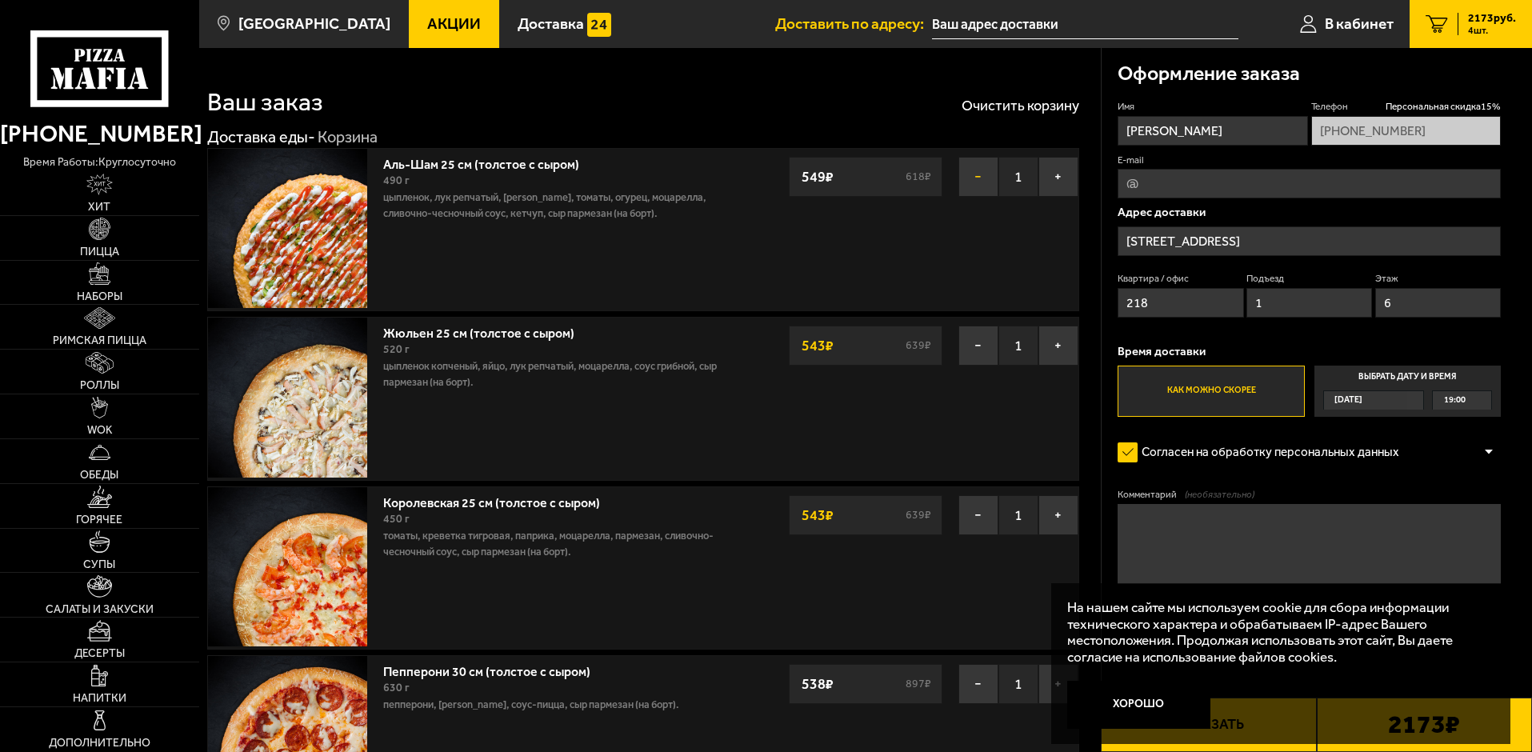
click at [970, 177] on button "−" at bounding box center [979, 177] width 40 height 40
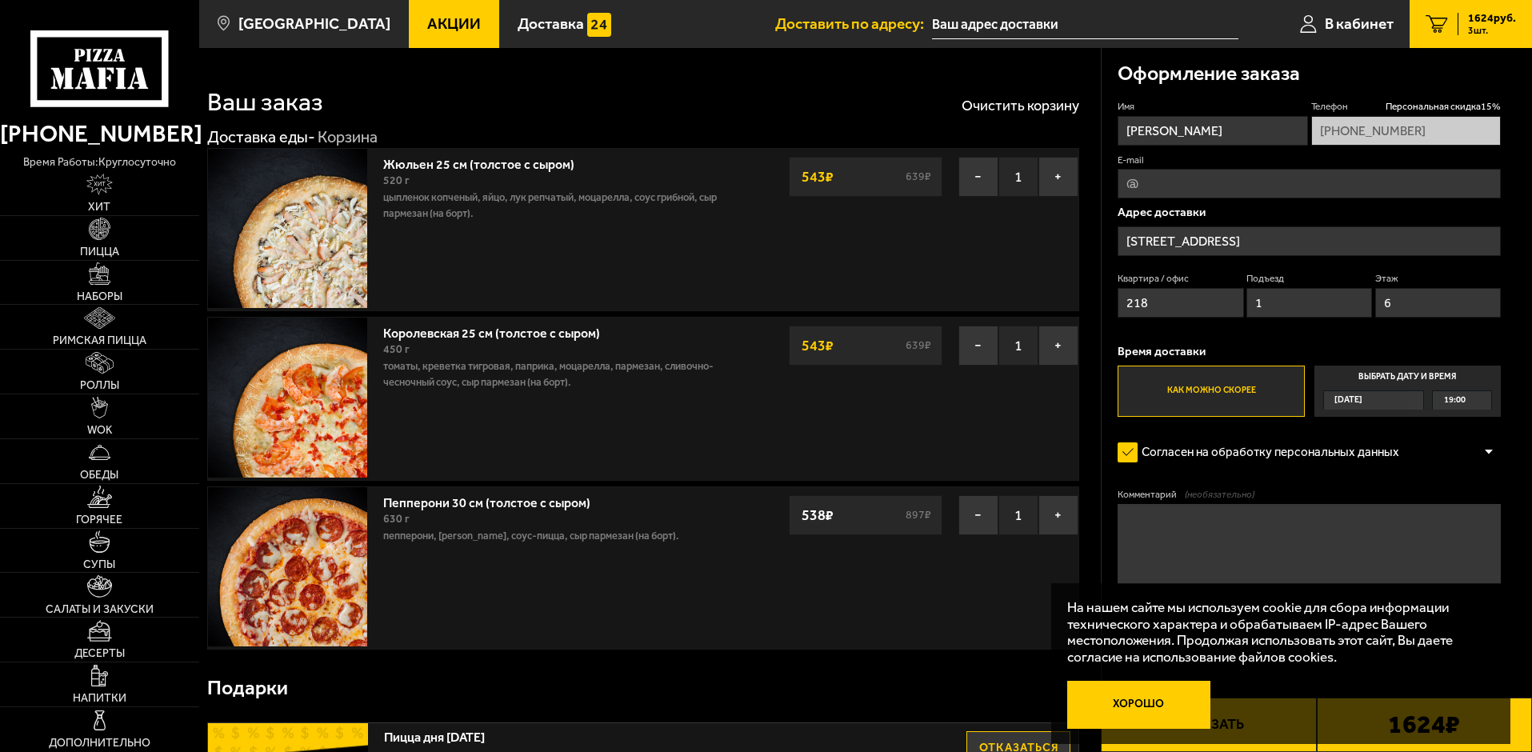
click at [1139, 701] on button "Хорошо" at bounding box center [1139, 705] width 144 height 48
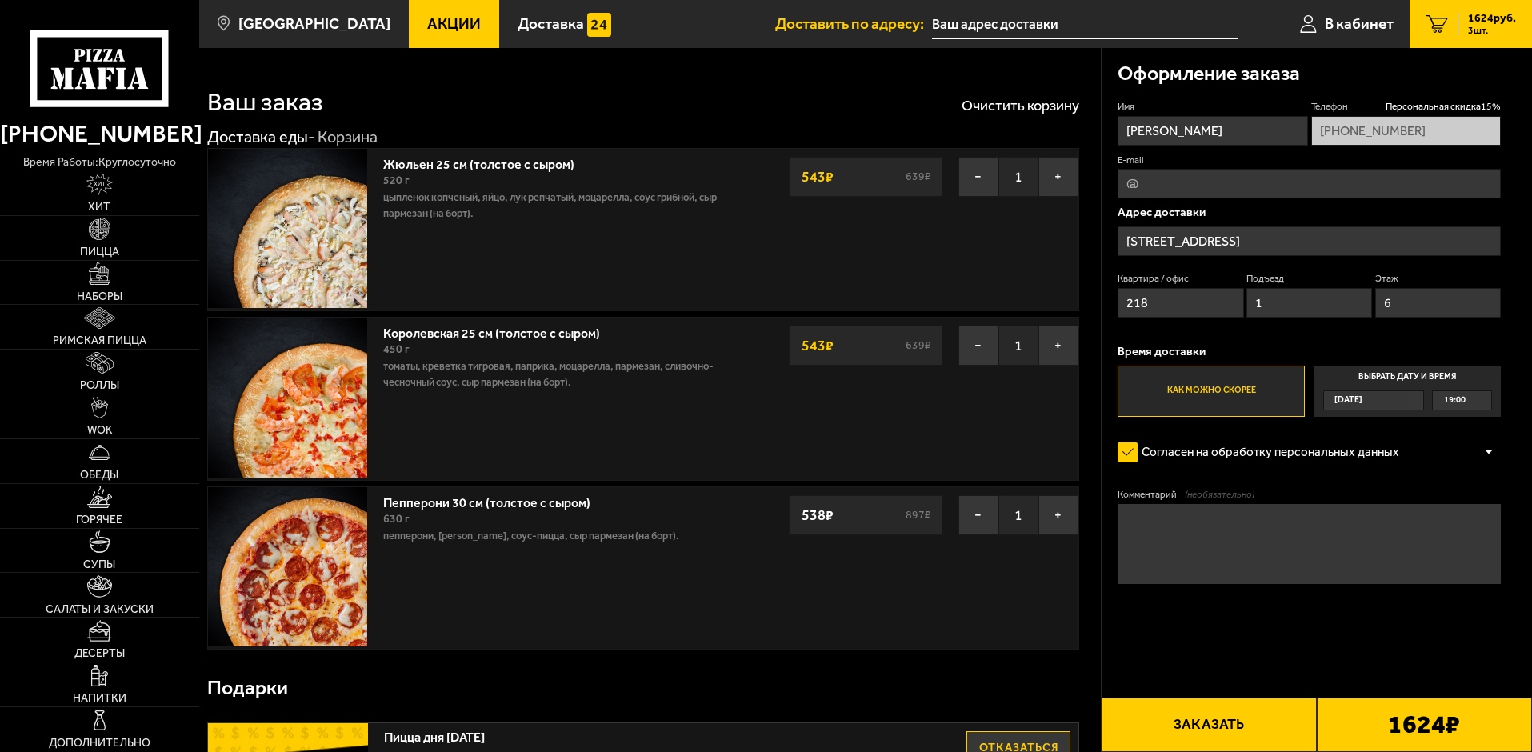
click at [82, 70] on icon at bounding box center [99, 68] width 138 height 76
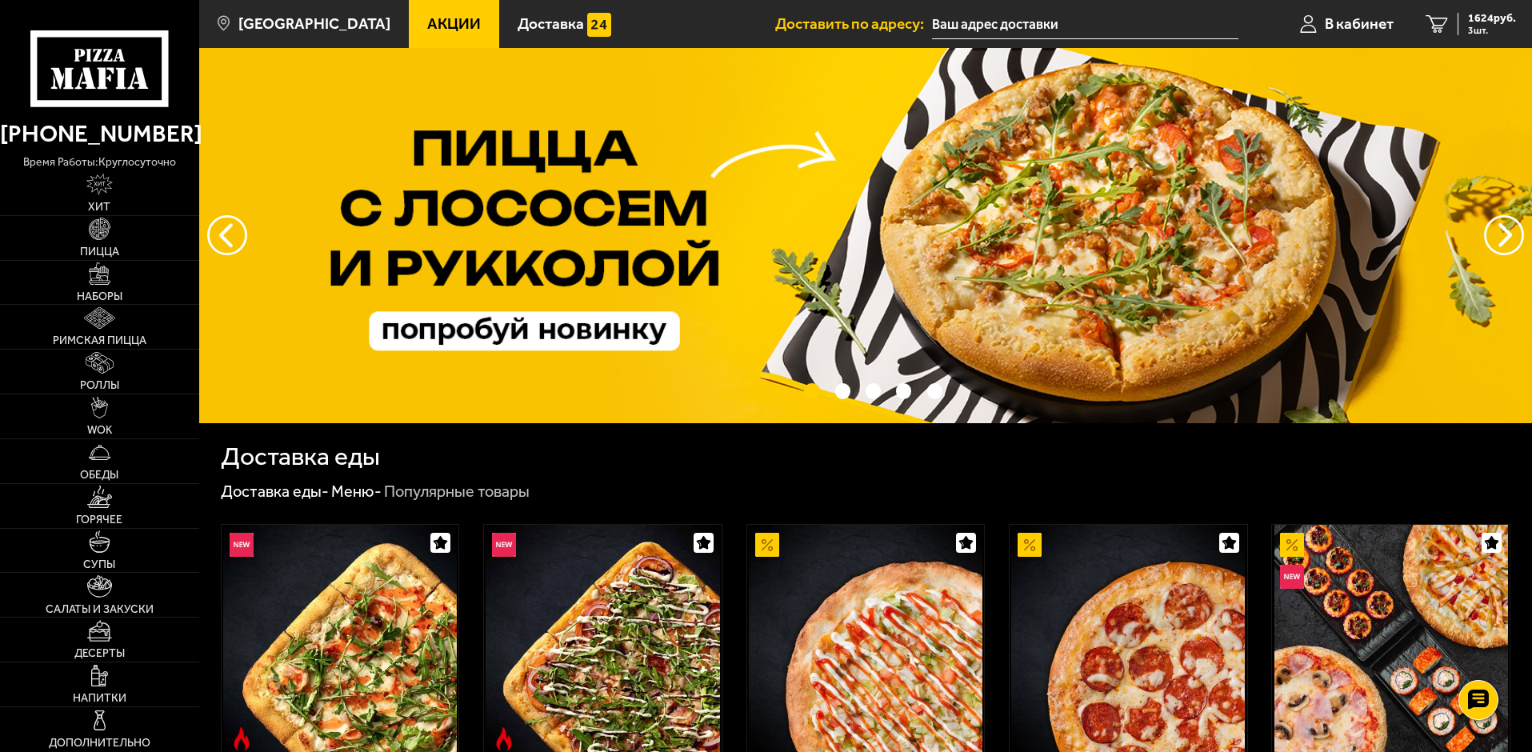
click at [434, 29] on span "Акции" at bounding box center [454, 23] width 54 height 15
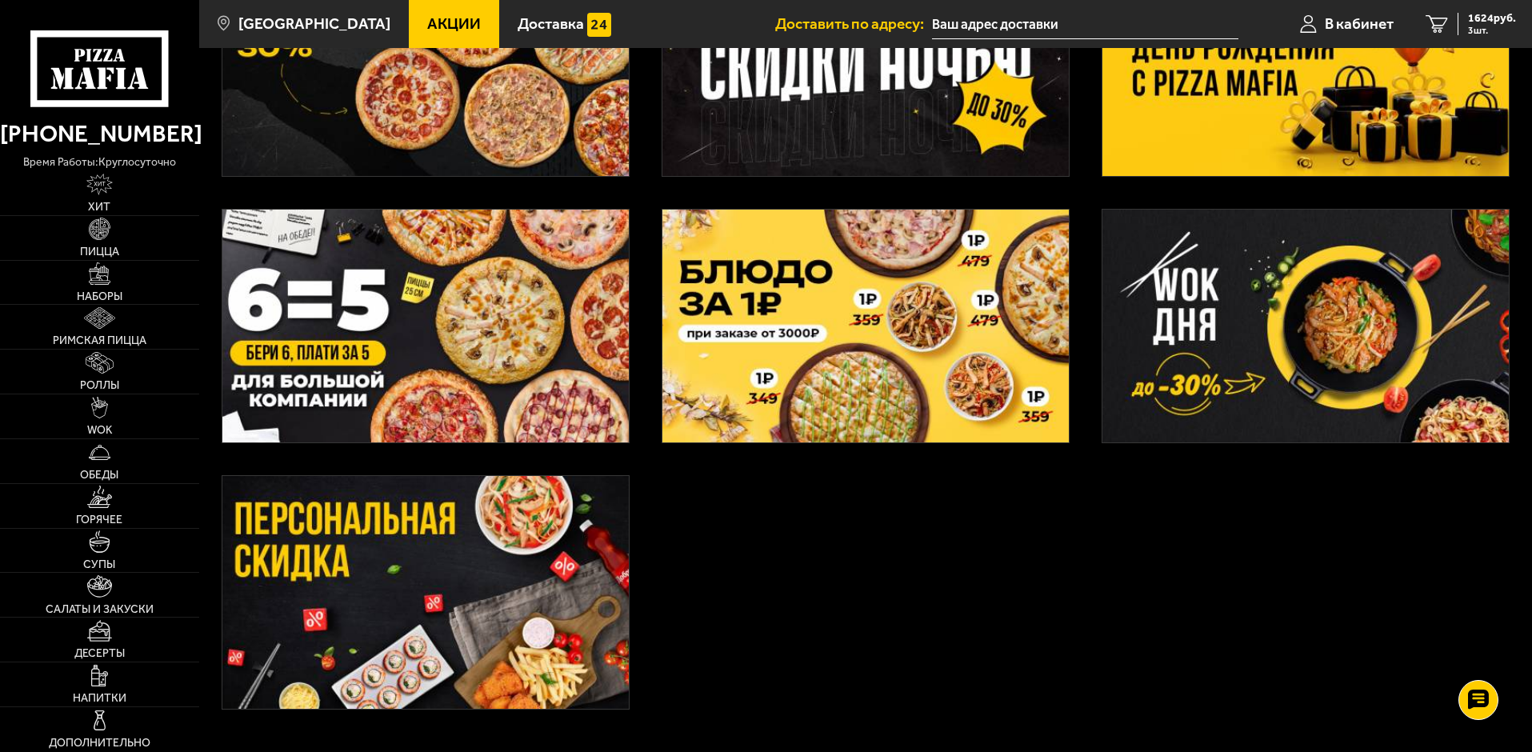
scroll to position [480, 0]
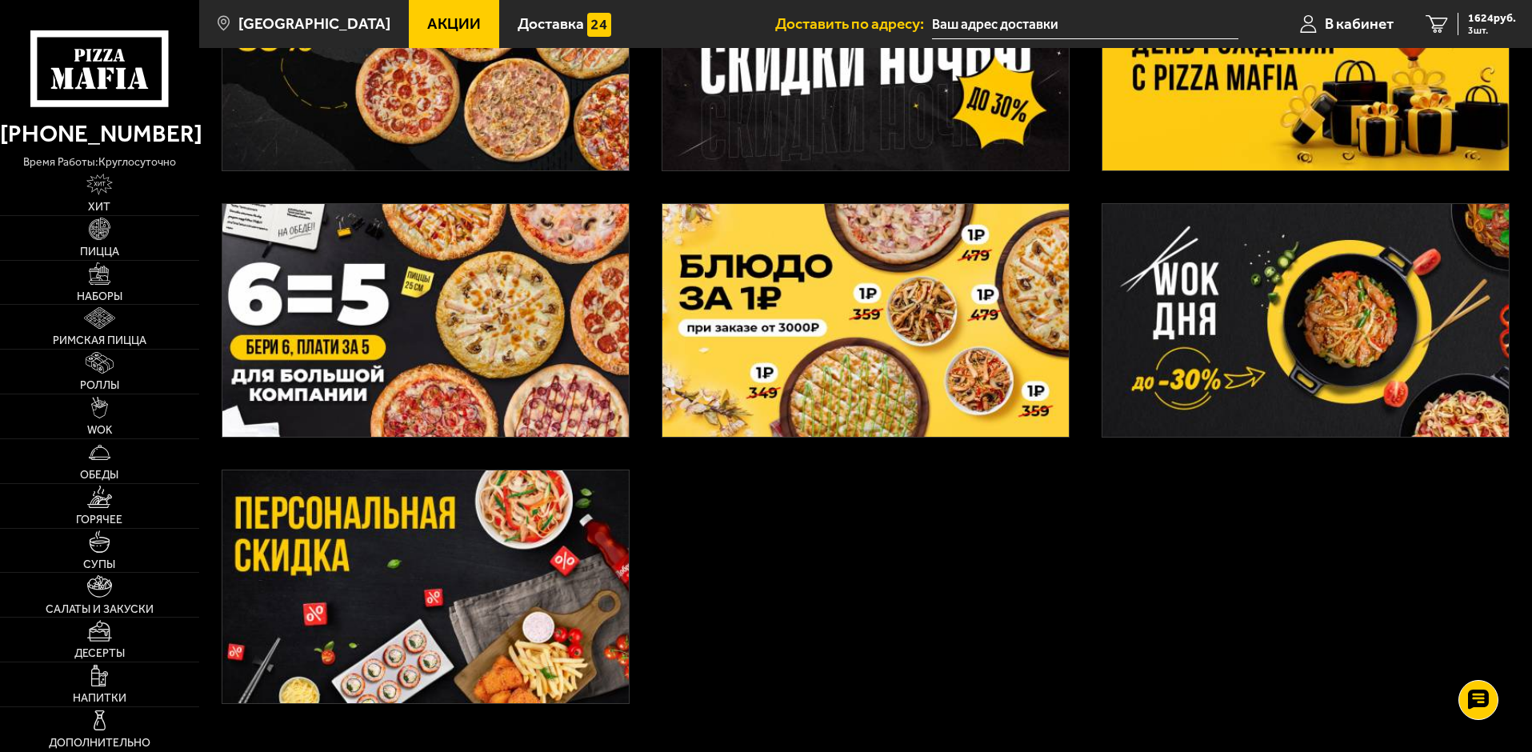
click at [386, 532] on img at bounding box center [425, 586] width 406 height 233
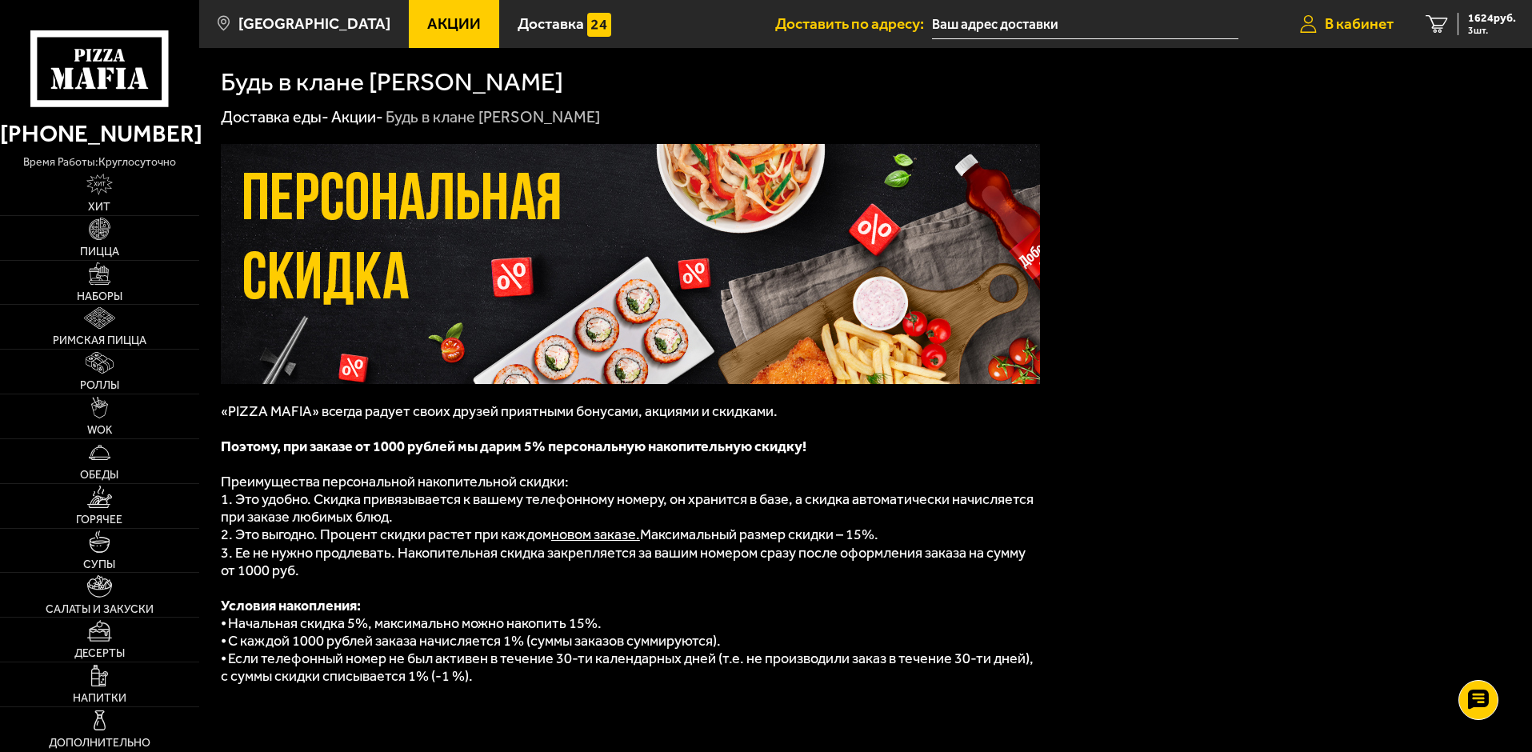
click at [1355, 19] on span "В кабинет" at bounding box center [1359, 23] width 69 height 15
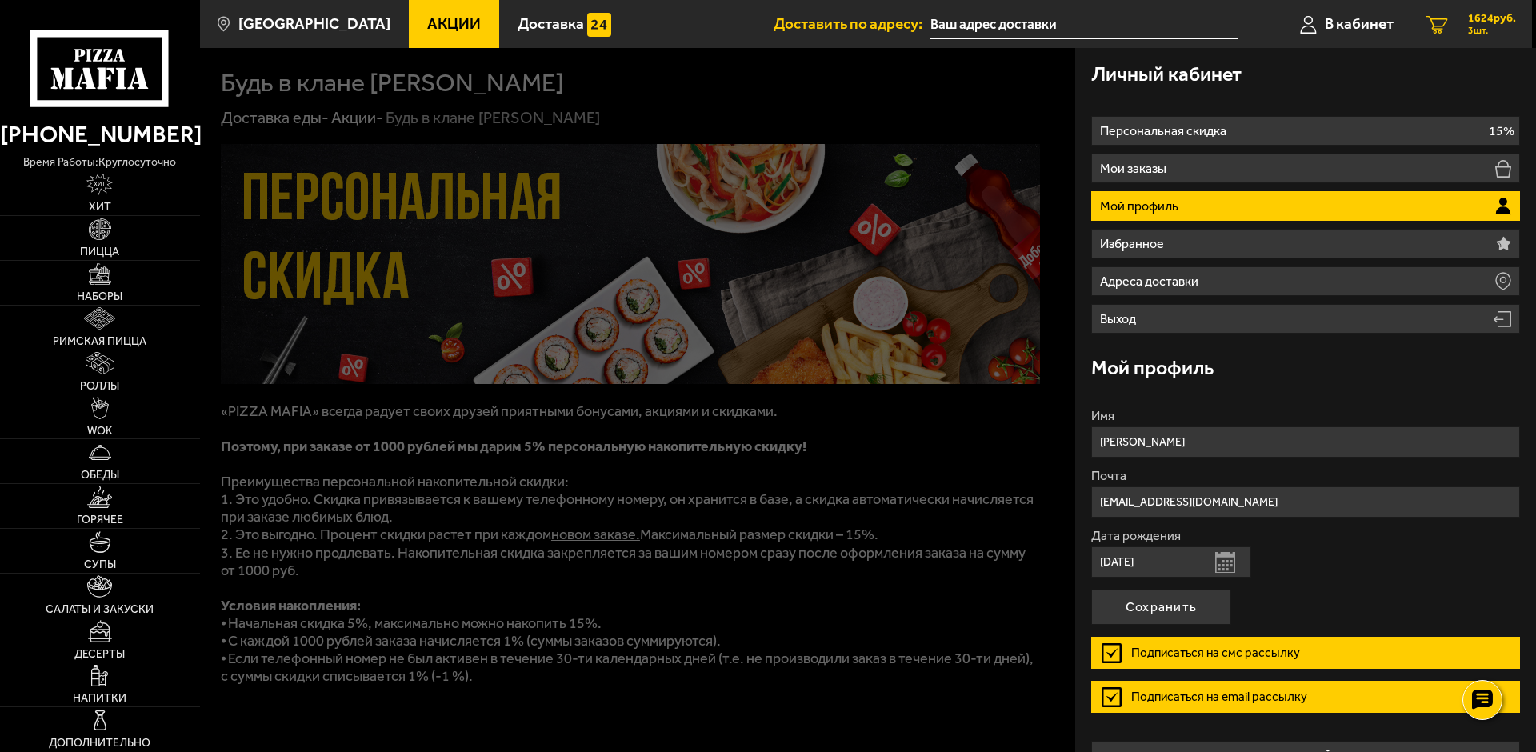
click at [1479, 21] on span "1624 руб." at bounding box center [1492, 18] width 48 height 11
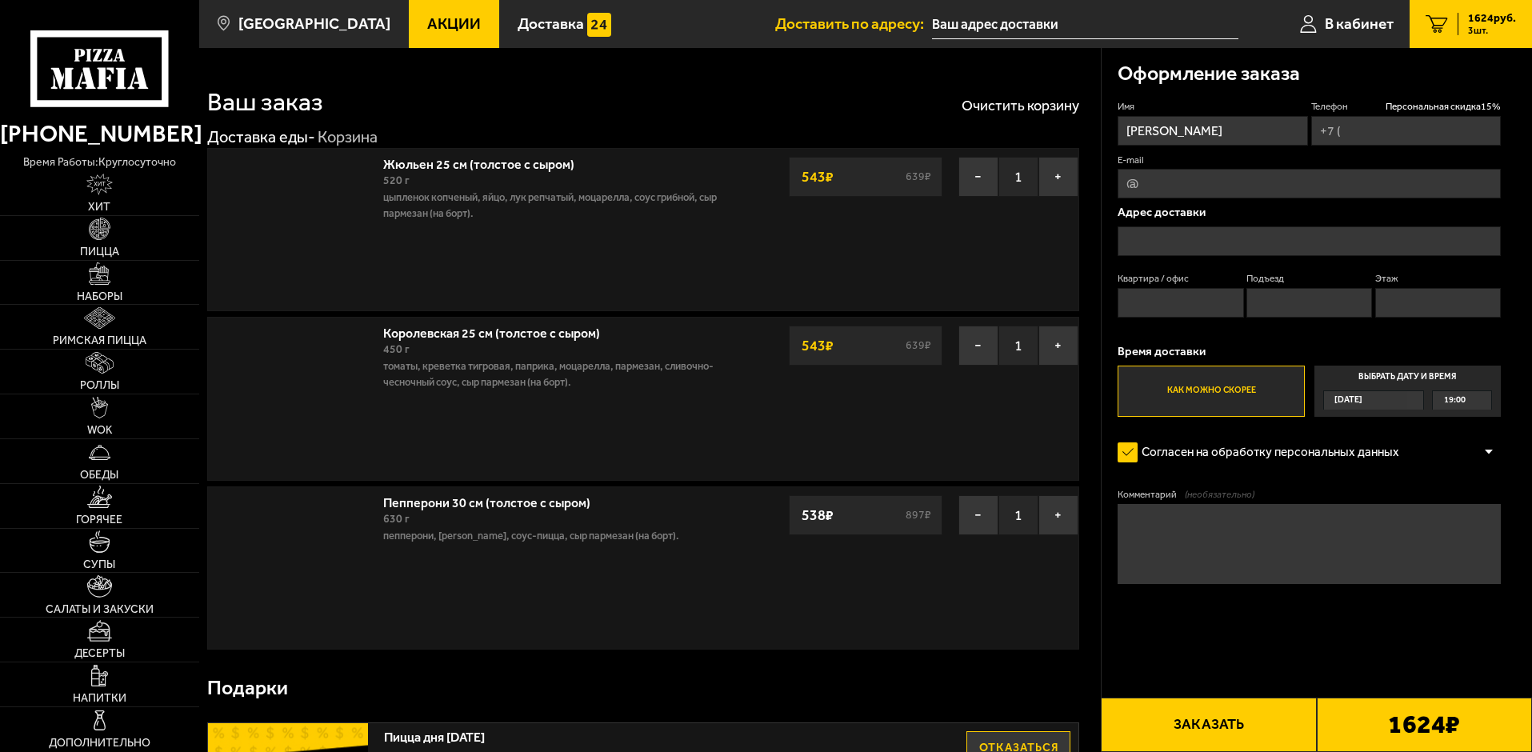
type input "[PHONE_NUMBER]"
type input "[STREET_ADDRESS]"
type input "218"
type input "1"
type input "6"
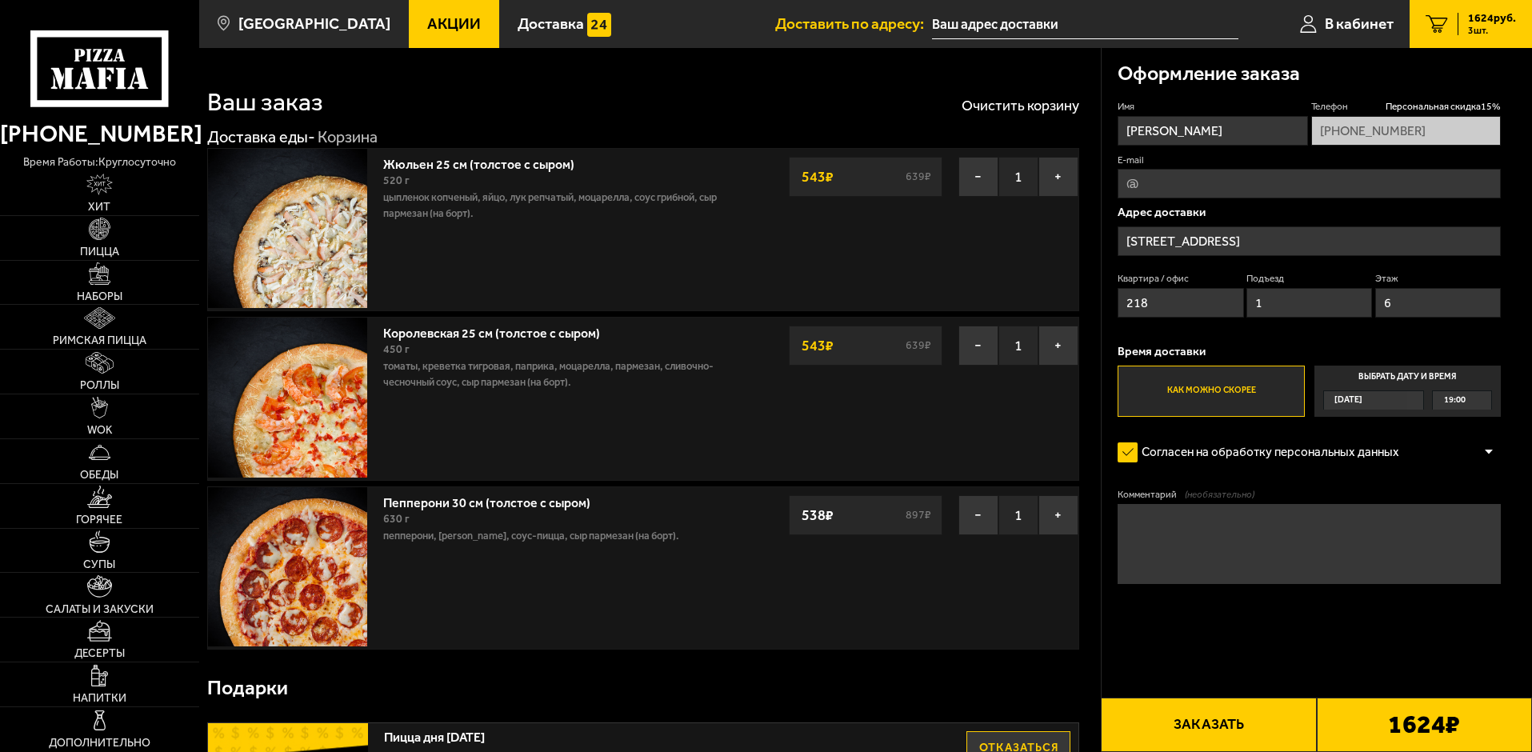
click at [1147, 180] on input "E-mail" at bounding box center [1309, 184] width 383 height 30
type input "legomandr@mail.ru"
click at [1198, 518] on textarea "Комментарий (необязательно)" at bounding box center [1309, 544] width 383 height 80
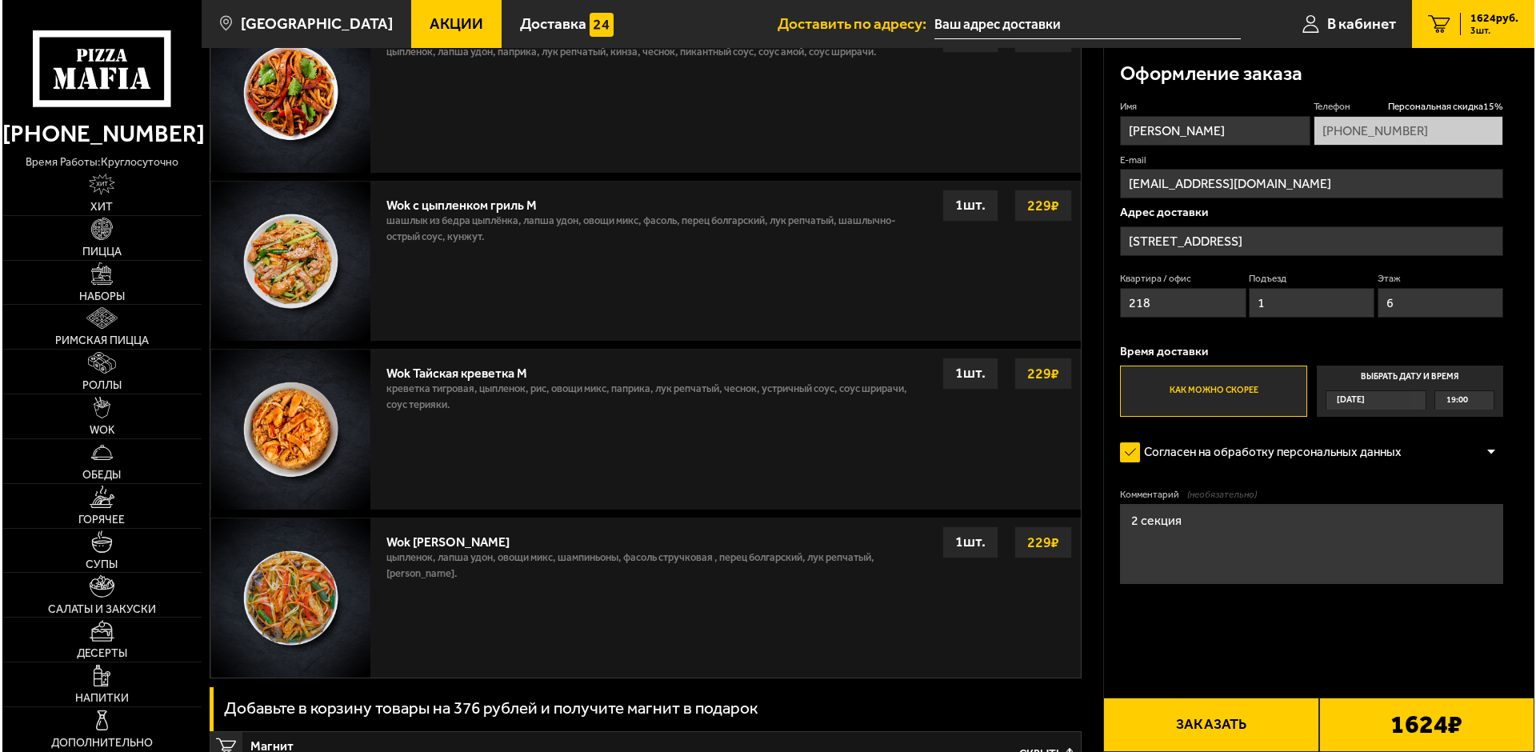
scroll to position [1301, 0]
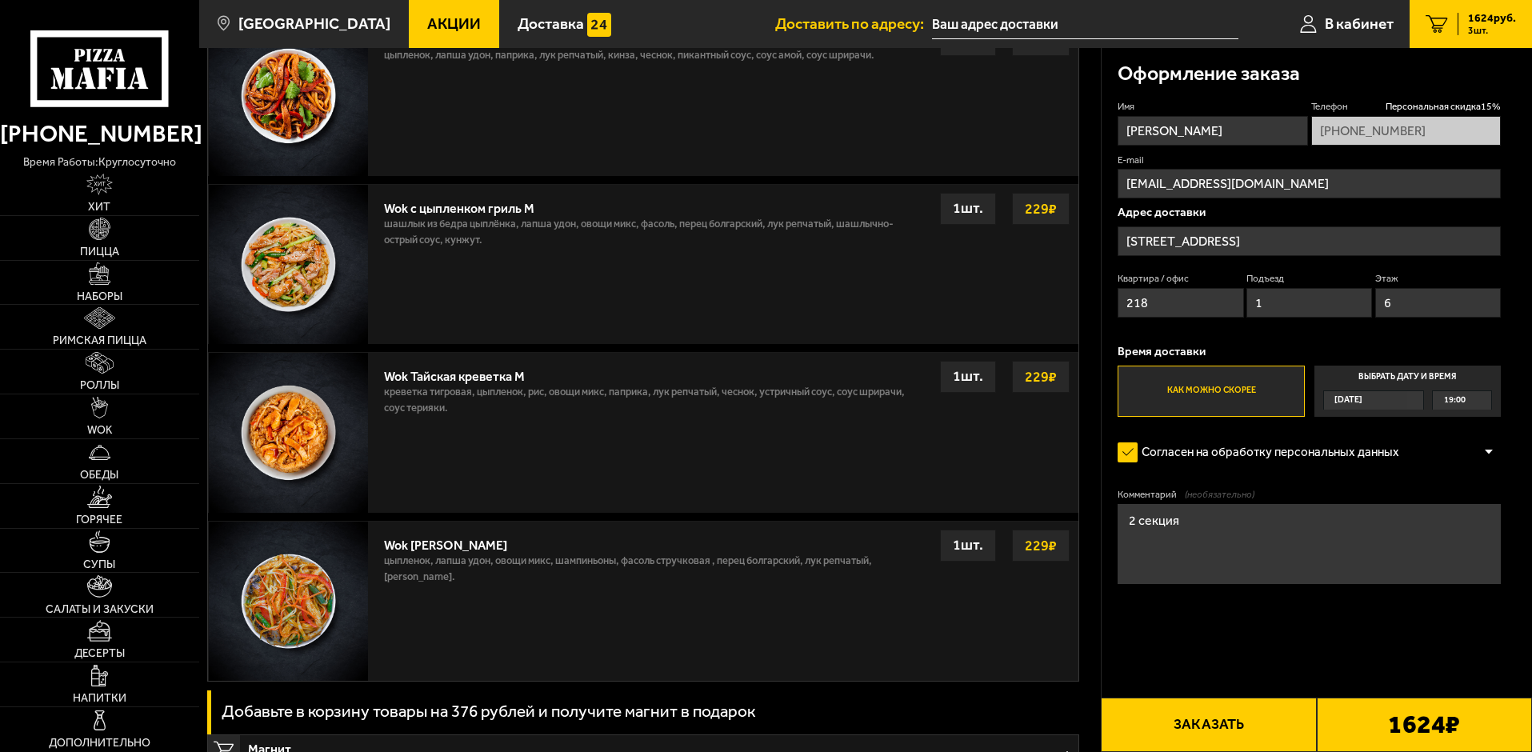
type textarea "2 секция"
click at [1211, 723] on button "Заказать" at bounding box center [1208, 725] width 215 height 54
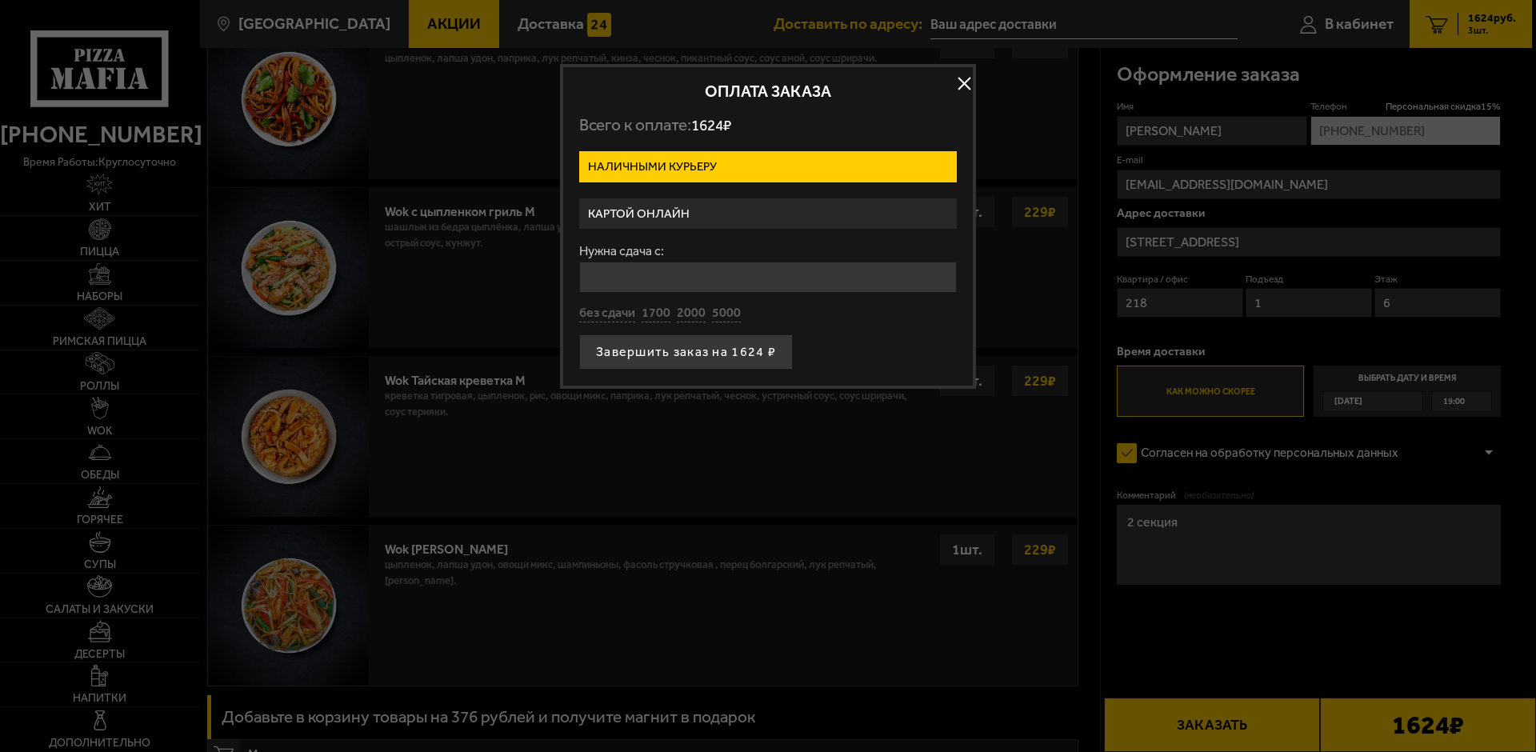
click at [691, 213] on label "Картой онлайн" at bounding box center [768, 213] width 378 height 31
click at [0, 0] on input "Картой онлайн" at bounding box center [0, 0] width 0 height 0
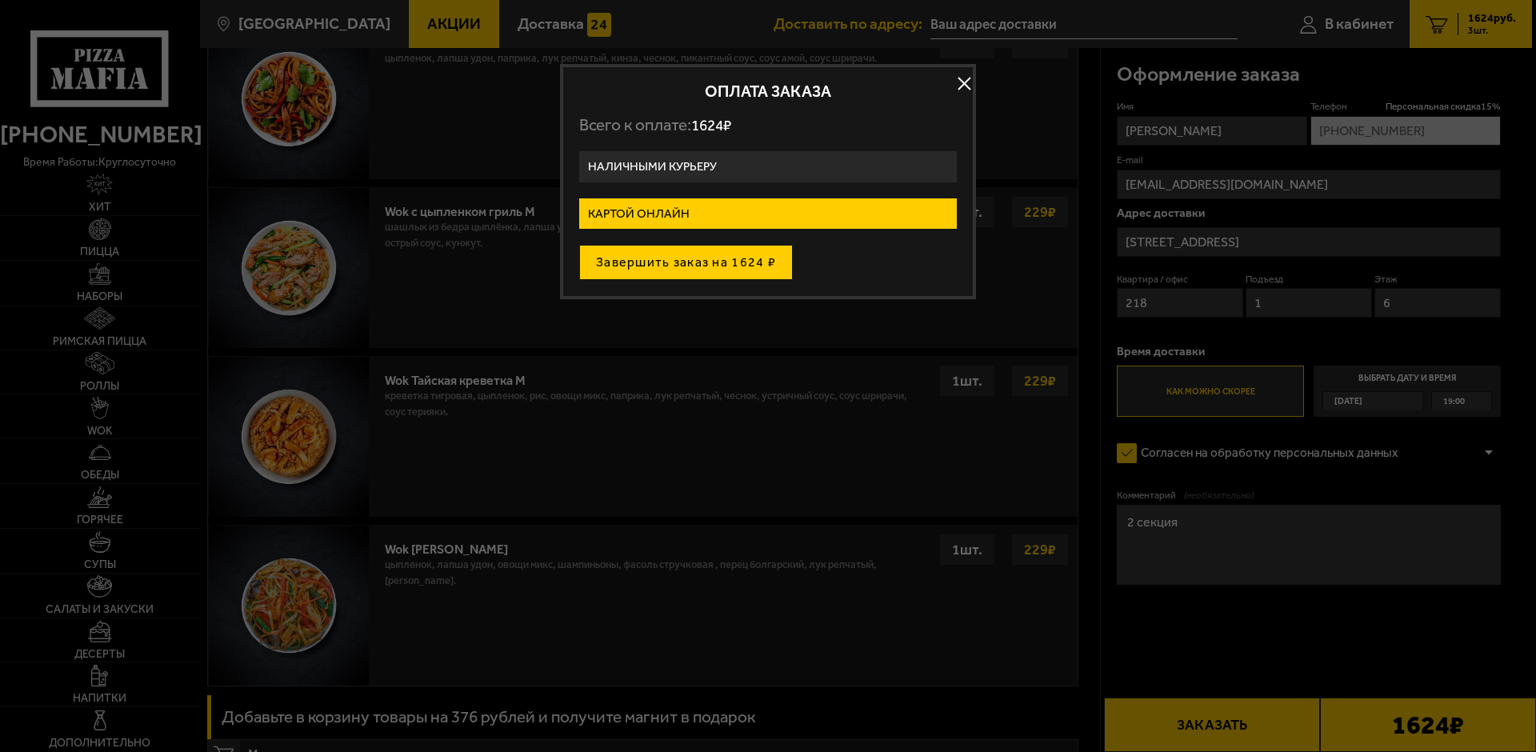
click at [707, 267] on button "Завершить заказ на 1624 ₽" at bounding box center [686, 262] width 214 height 35
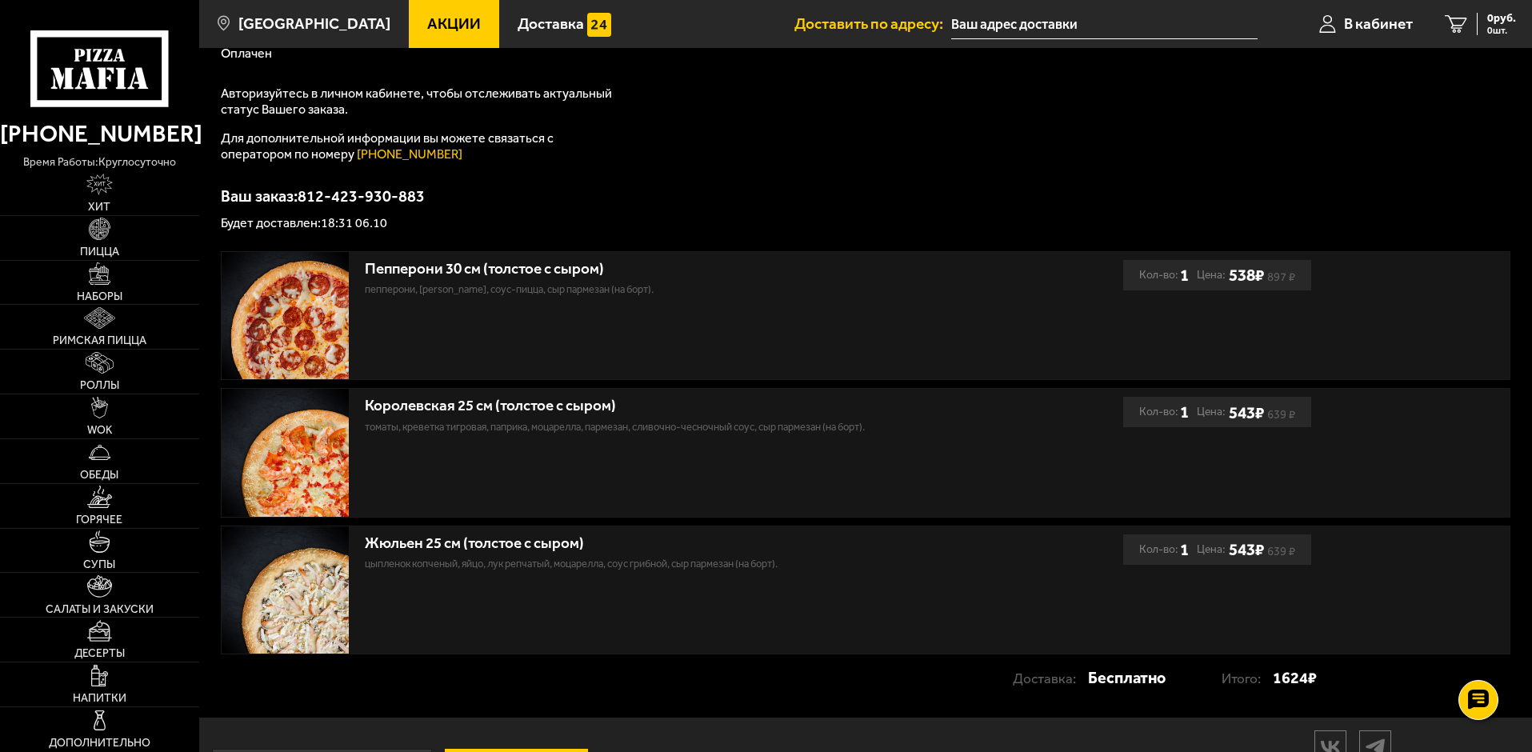
scroll to position [240, 0]
